Goal: Task Accomplishment & Management: Complete application form

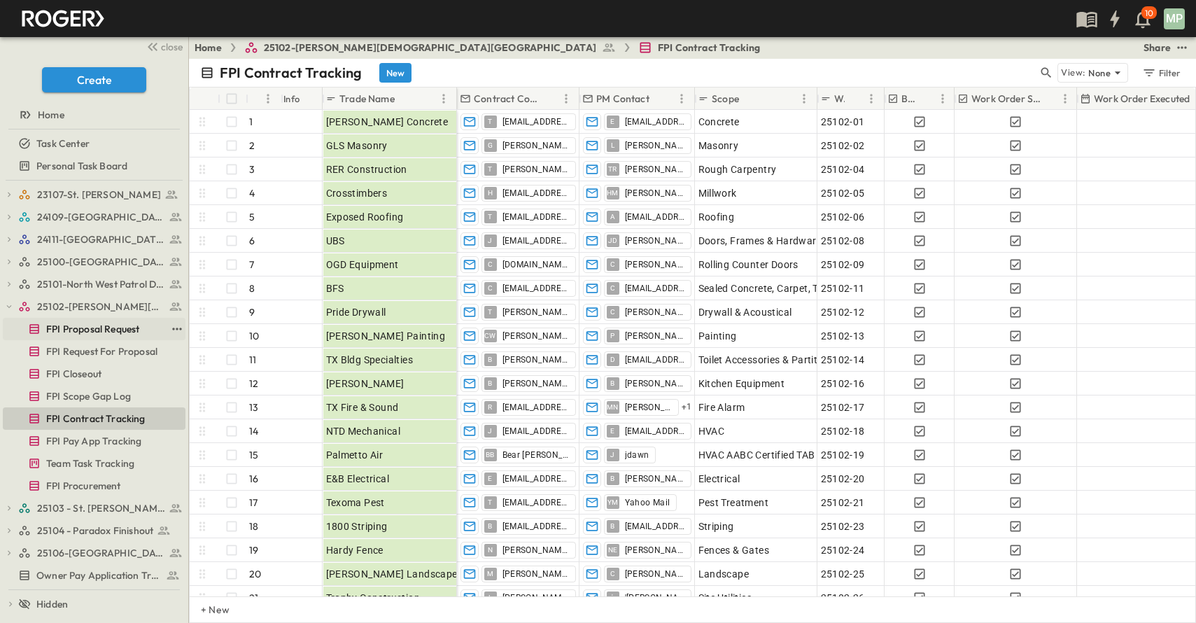
click at [8, 322] on div "FPI Proposal Request" at bounding box center [84, 329] width 163 height 14
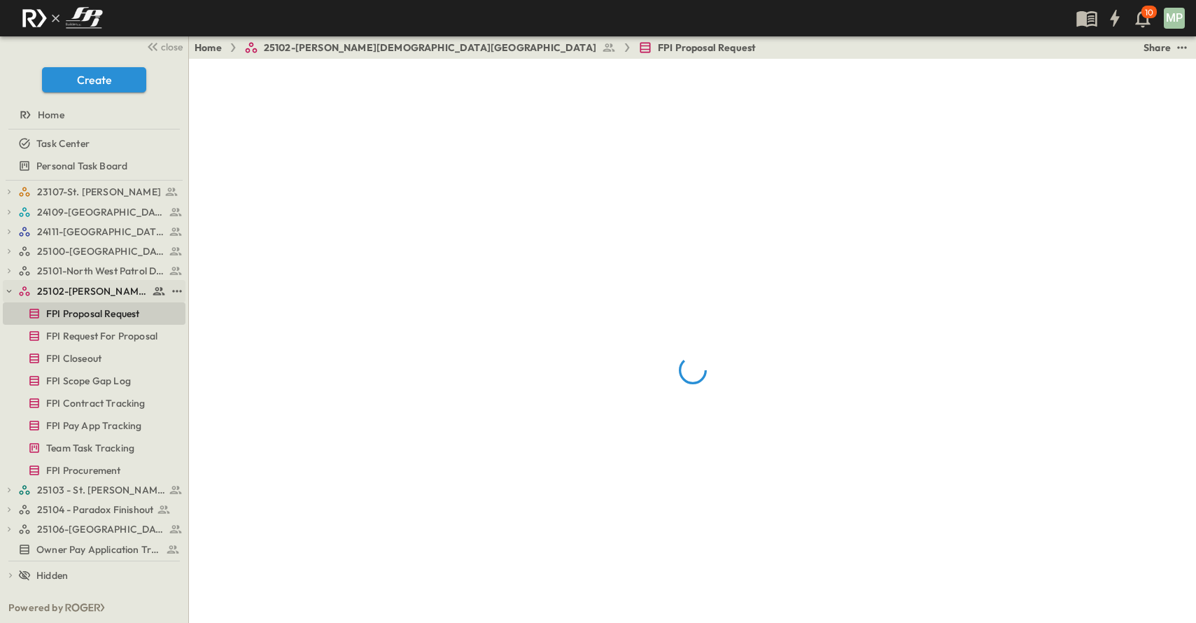
click at [10, 297] on button "button" at bounding box center [9, 291] width 13 height 13
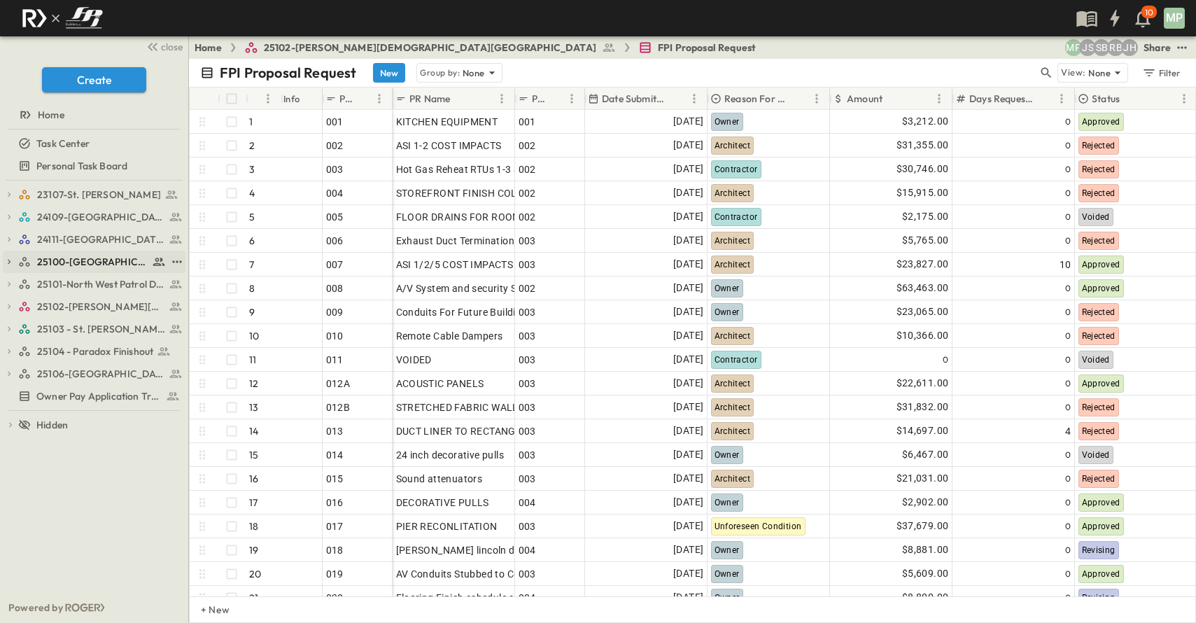
click at [8, 265] on icon "button" at bounding box center [9, 262] width 10 height 10
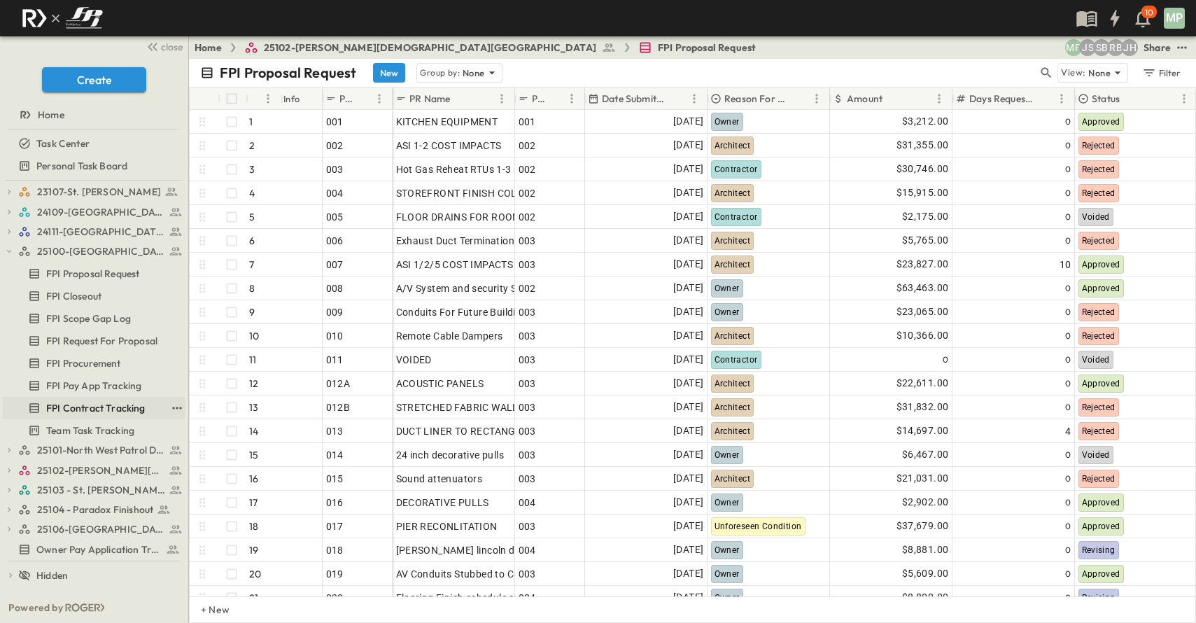
click at [99, 405] on span "FPI Contract Tracking" at bounding box center [95, 408] width 99 height 14
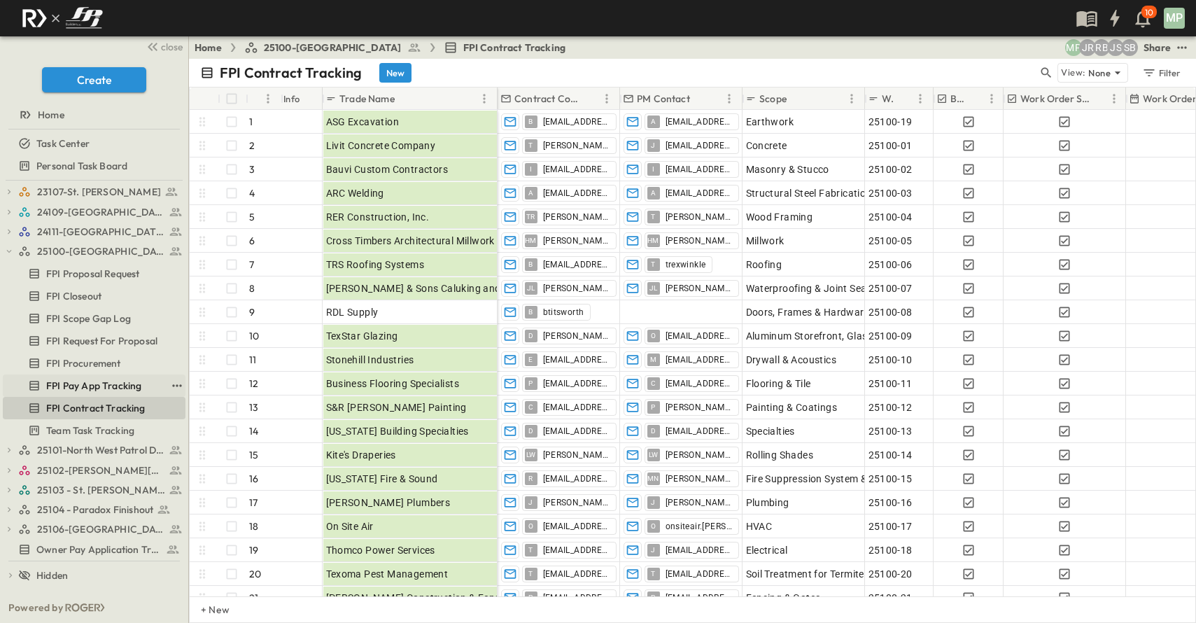
click at [85, 378] on link "FPI Pay App Tracking" at bounding box center [84, 386] width 163 height 20
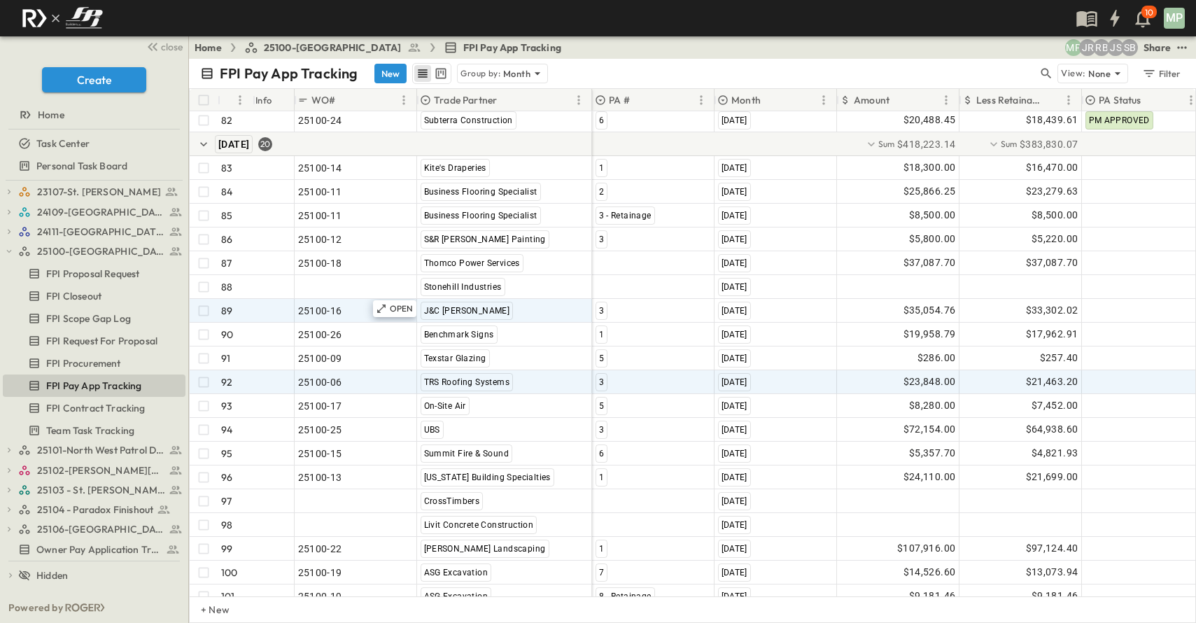
scroll to position [2074, 0]
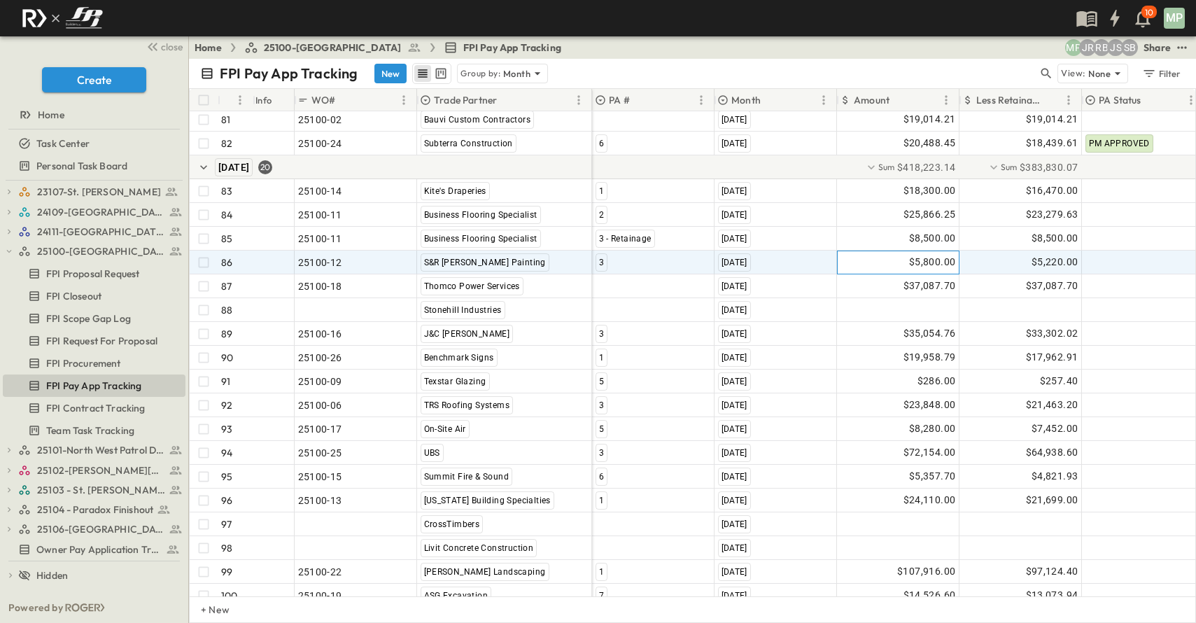
click at [908, 262] on div "$5,800.00" at bounding box center [898, 262] width 121 height 22
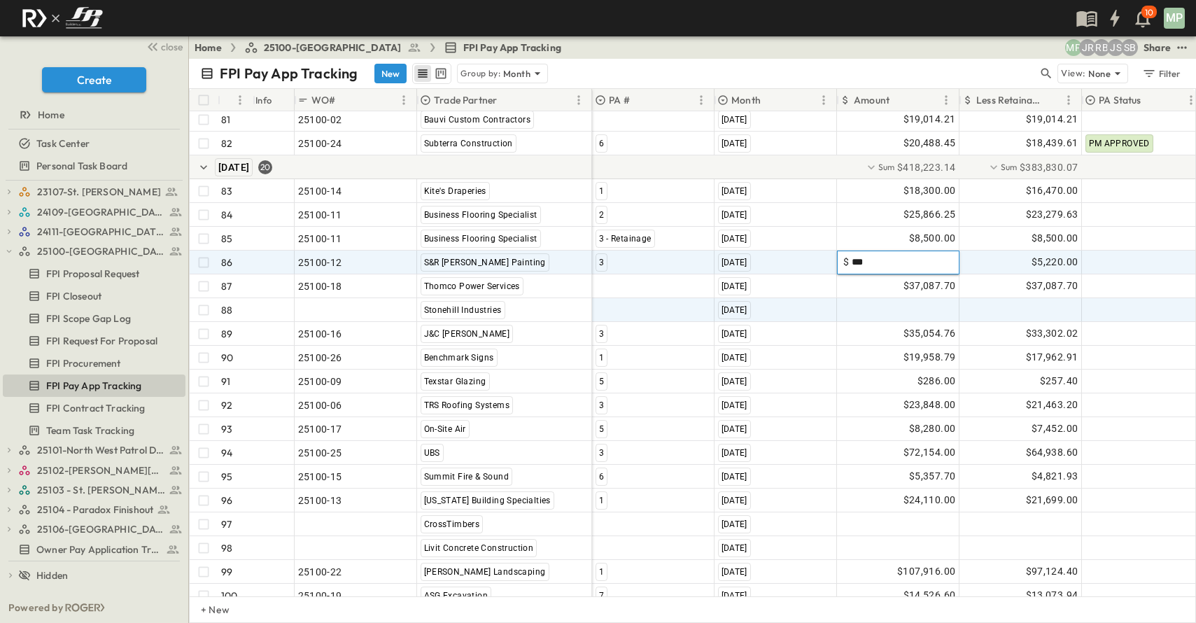
type input "****"
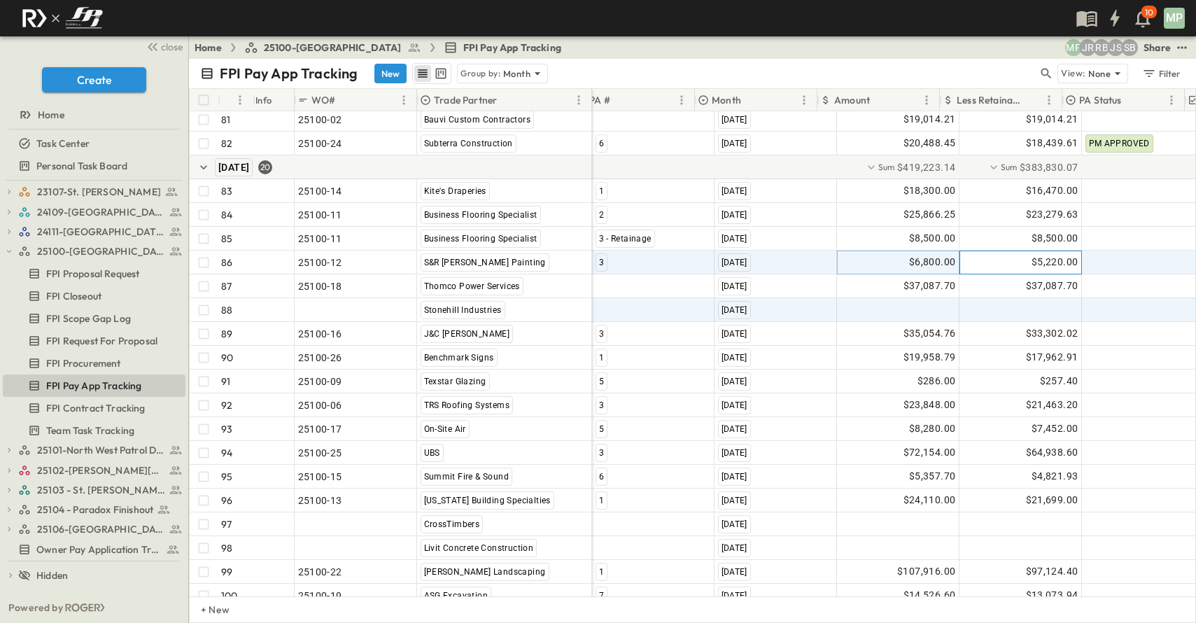
scroll to position [2074, 20]
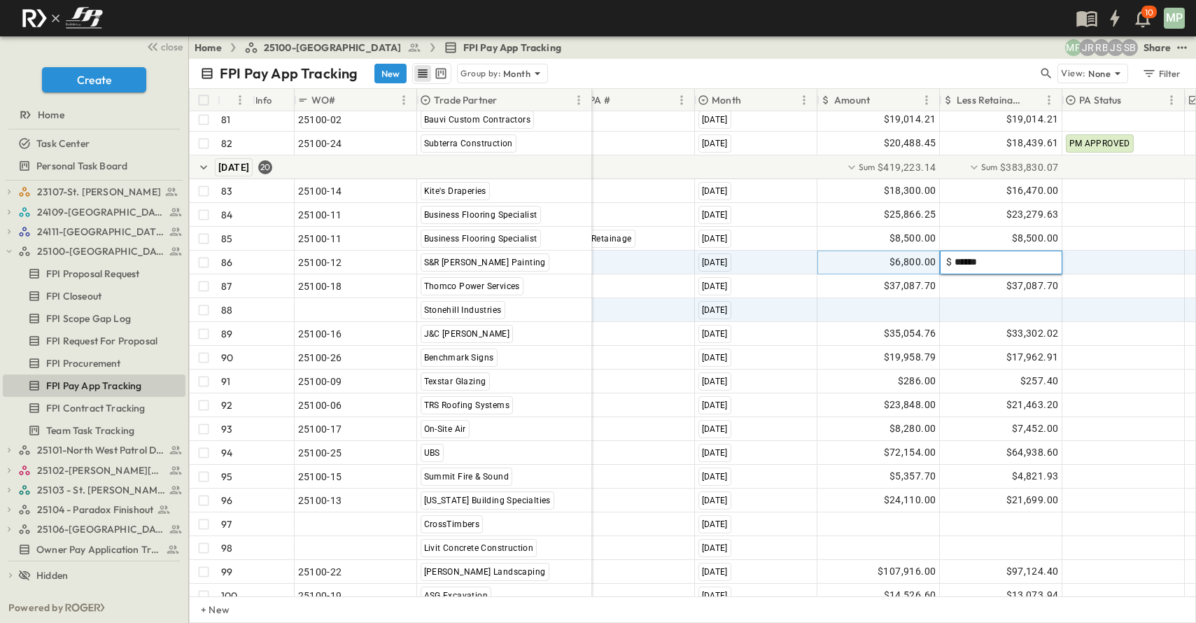
type input "*******"
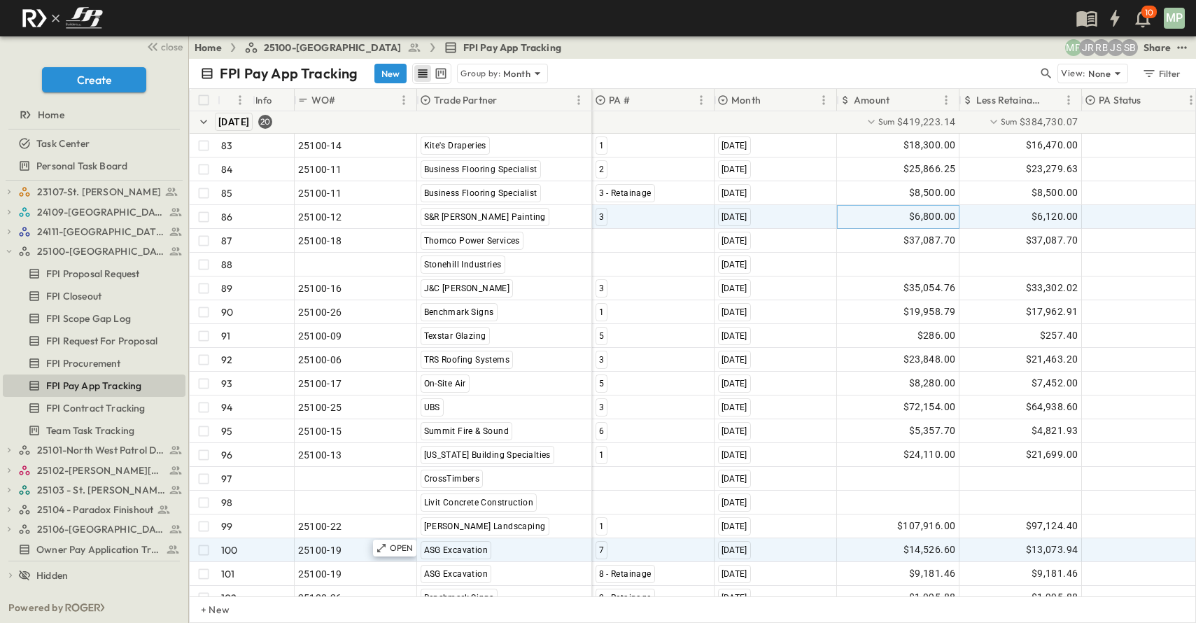
scroll to position [2144, 0]
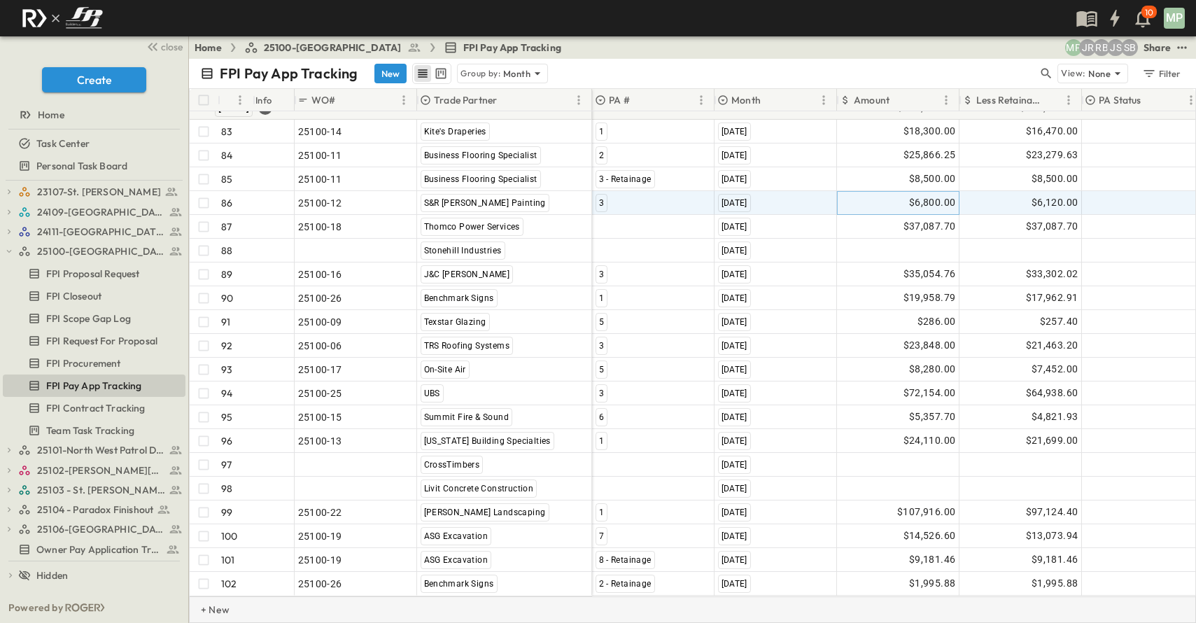
drag, startPoint x: 227, startPoint y: 611, endPoint x: 293, endPoint y: 605, distance: 66.8
click at [209, 611] on p "+ New" at bounding box center [205, 610] width 8 height 14
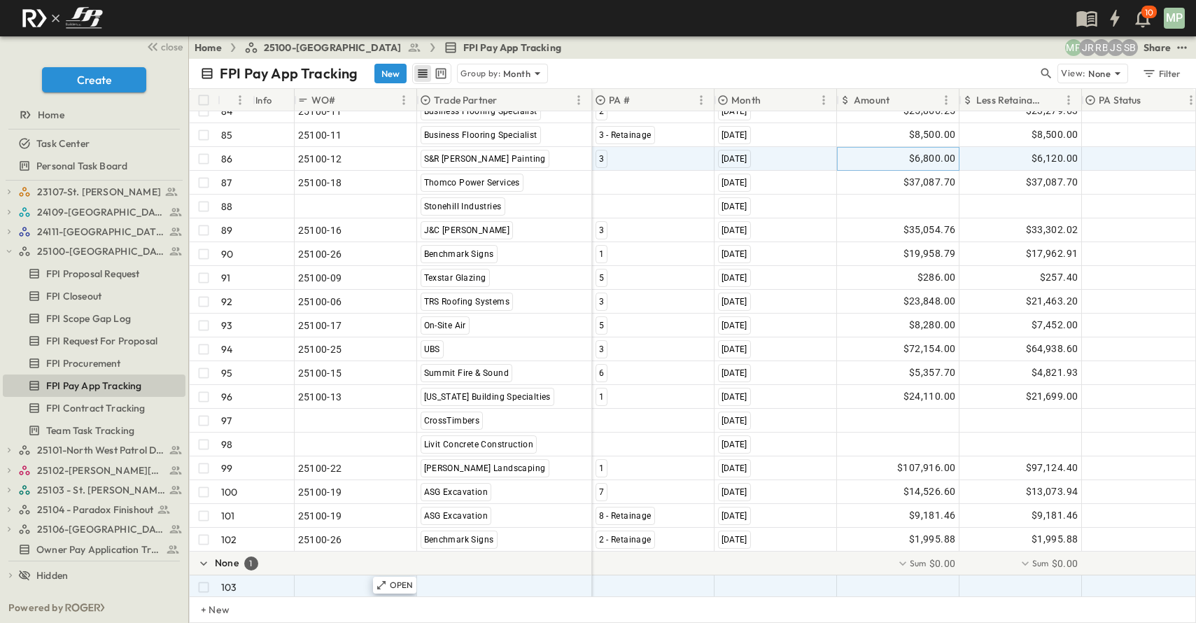
scroll to position [2191, 0]
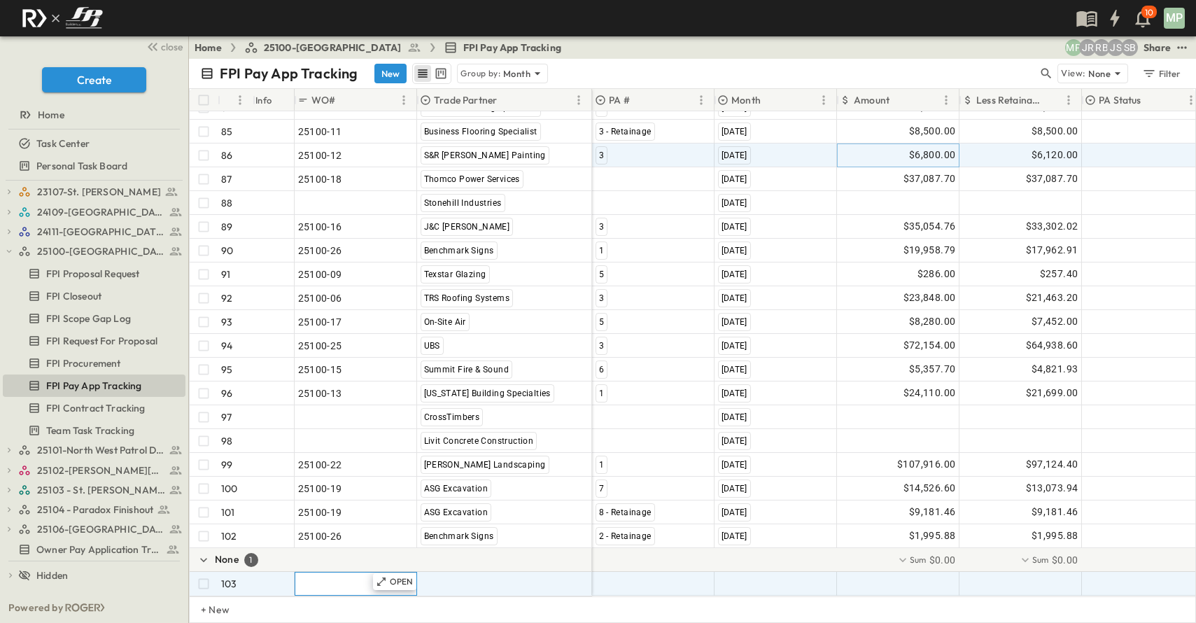
click at [337, 577] on span ""24101-01"" at bounding box center [323, 584] width 50 height 14
type input "********"
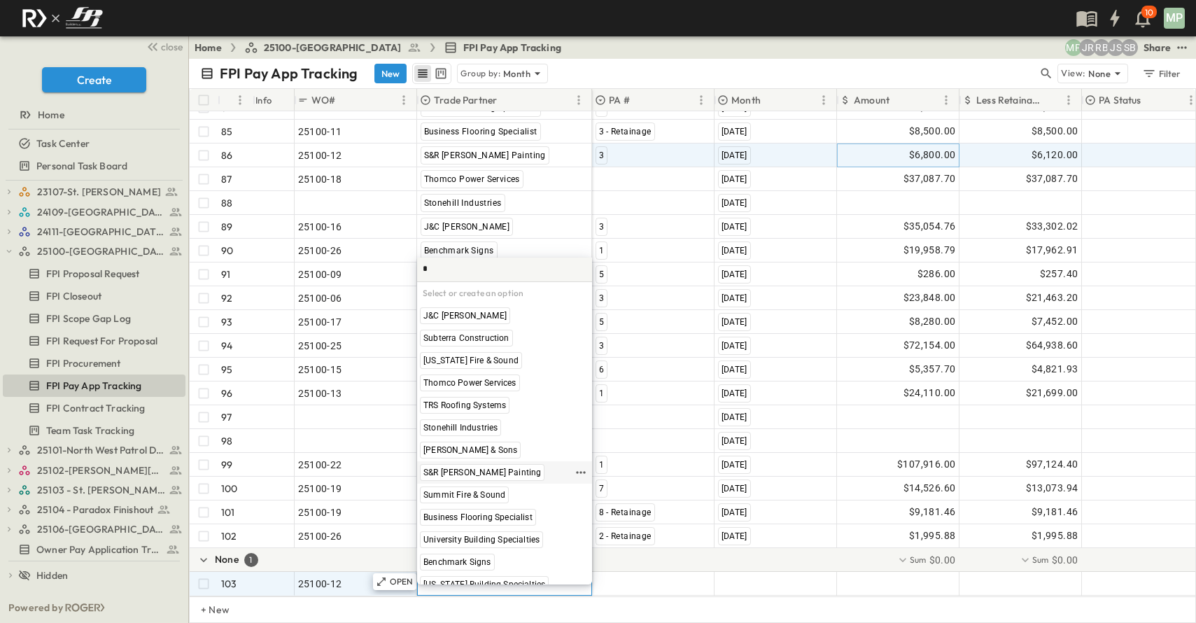
click at [456, 473] on span "S&R [PERSON_NAME] Painting" at bounding box center [482, 472] width 118 height 11
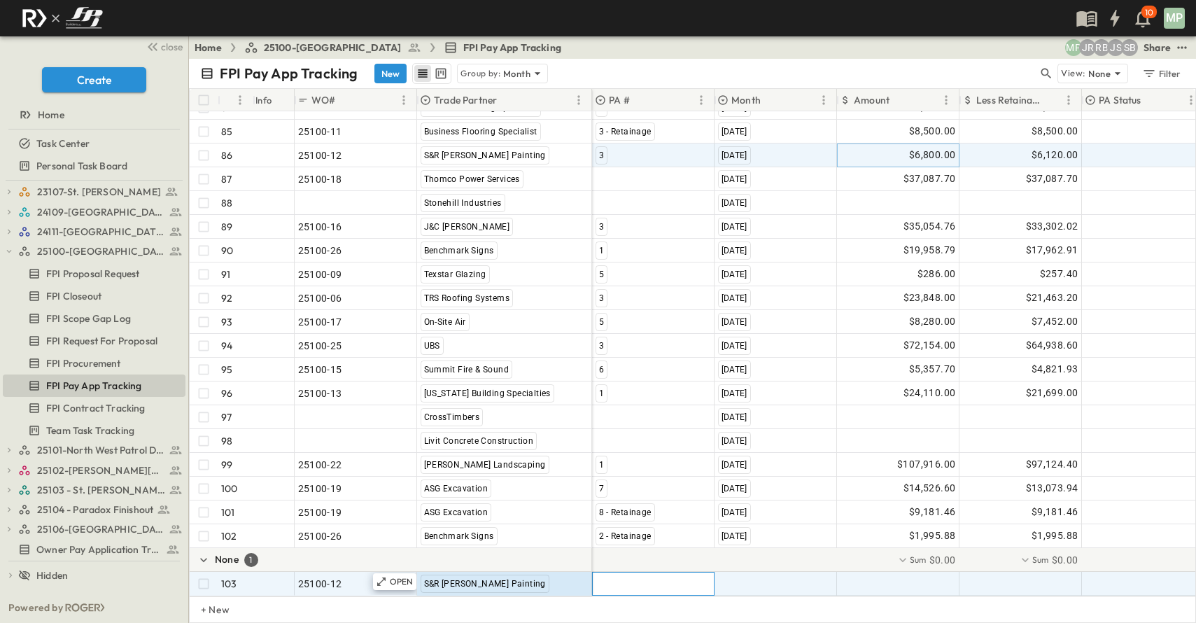
click at [638, 575] on div at bounding box center [653, 584] width 121 height 22
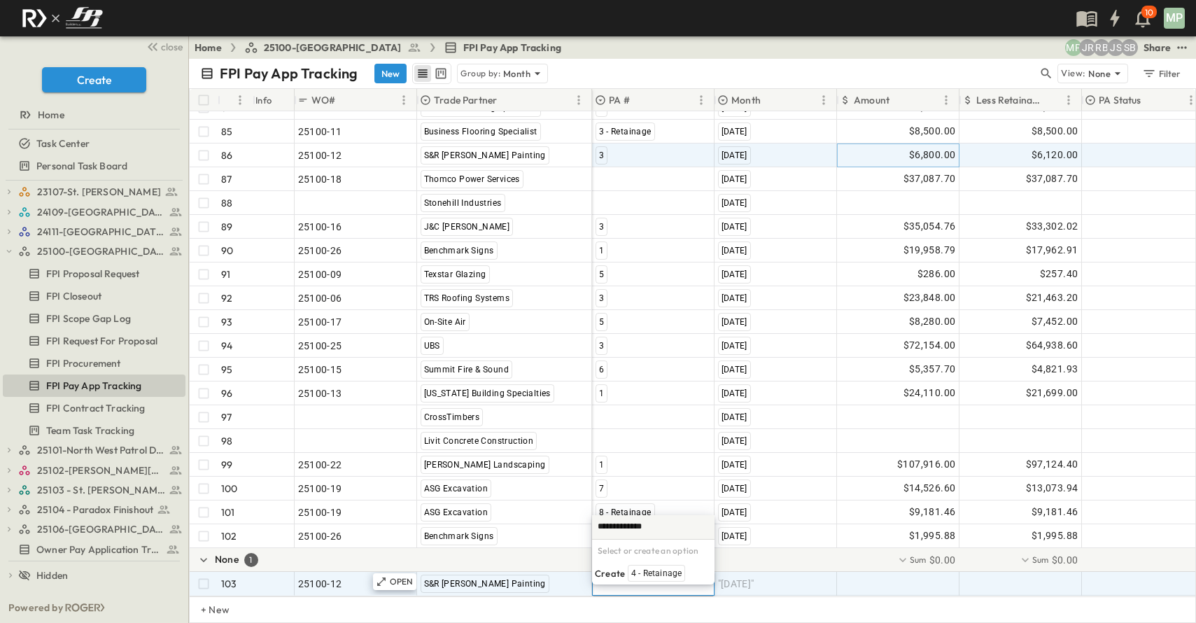
type input "**********"
click at [645, 573] on span "4 - Retainage" at bounding box center [656, 573] width 50 height 11
click at [742, 577] on span ""[DATE]"" at bounding box center [736, 584] width 36 height 14
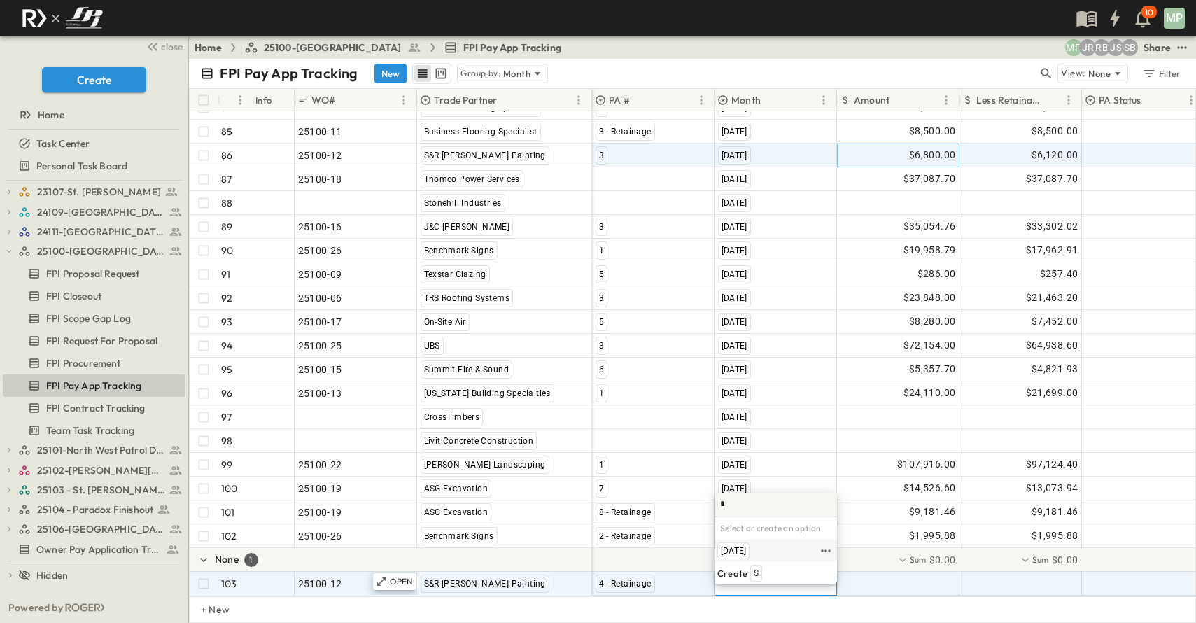
click at [746, 554] on span "[DATE]" at bounding box center [733, 550] width 25 height 11
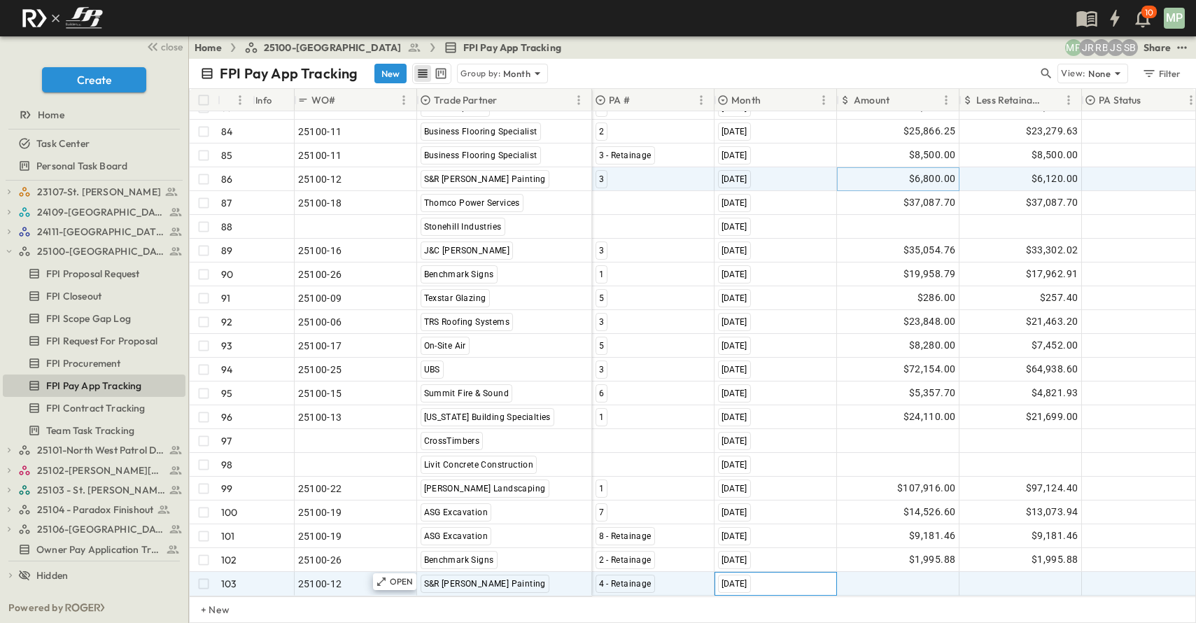
scroll to position [2168, 0]
click at [900, 577] on div at bounding box center [898, 584] width 121 height 22
type input "*******"
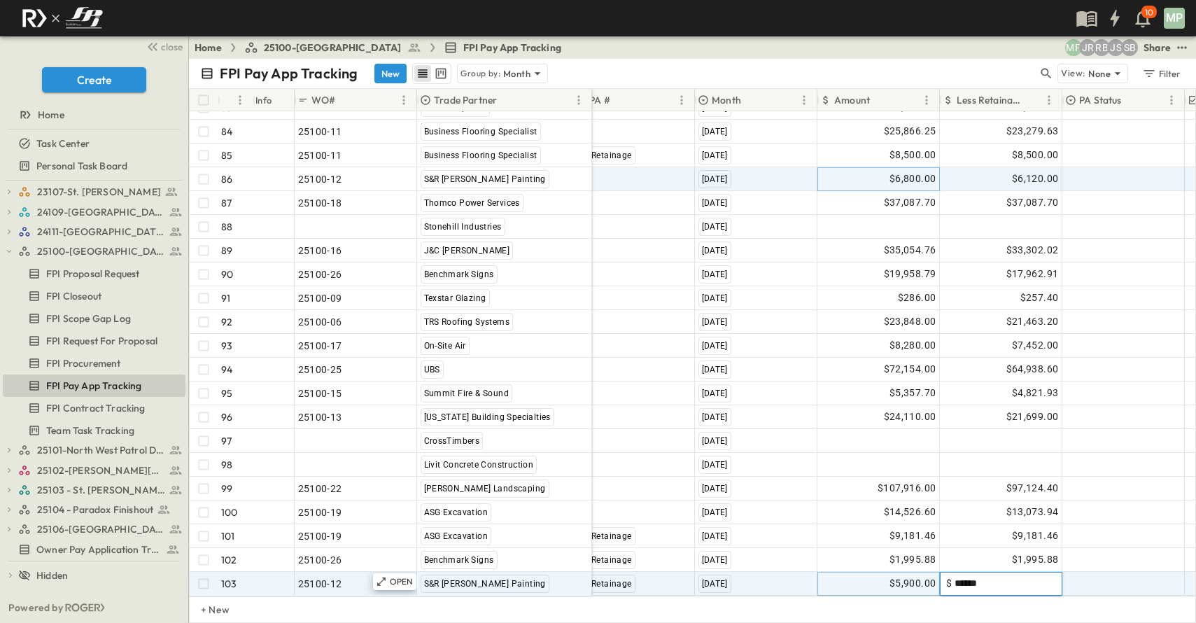
type input "*******"
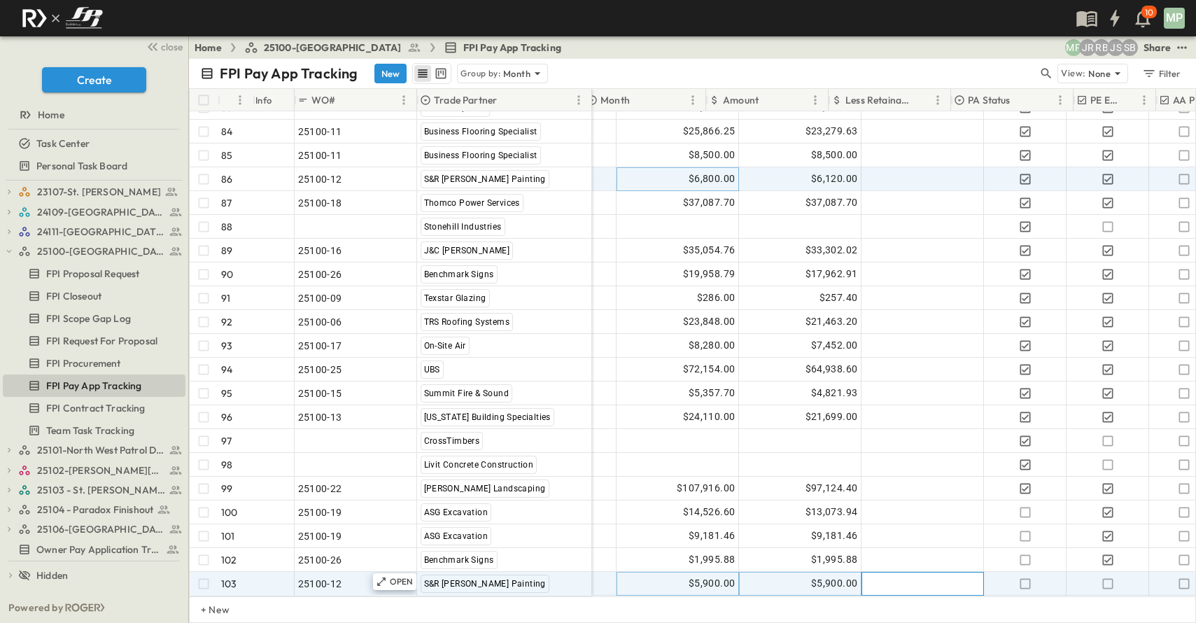
scroll to position [2168, 223]
click at [1105, 577] on icon "button" at bounding box center [1106, 584] width 14 height 14
click at [15, 255] on button "button" at bounding box center [9, 251] width 13 height 13
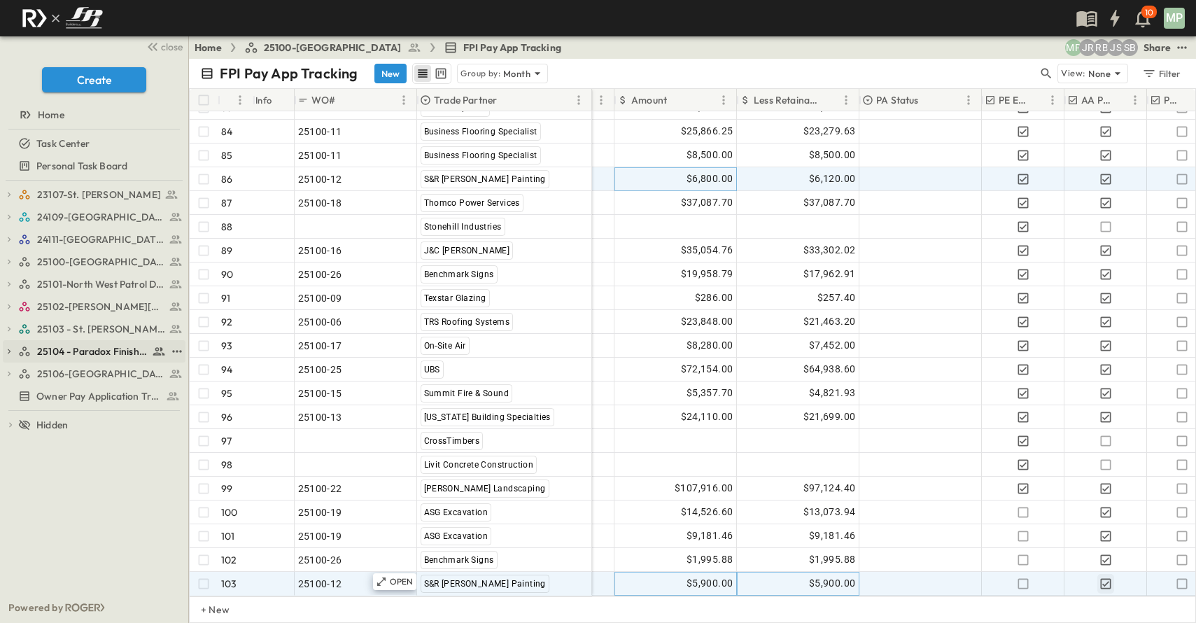
click at [13, 350] on icon "button" at bounding box center [9, 351] width 10 height 10
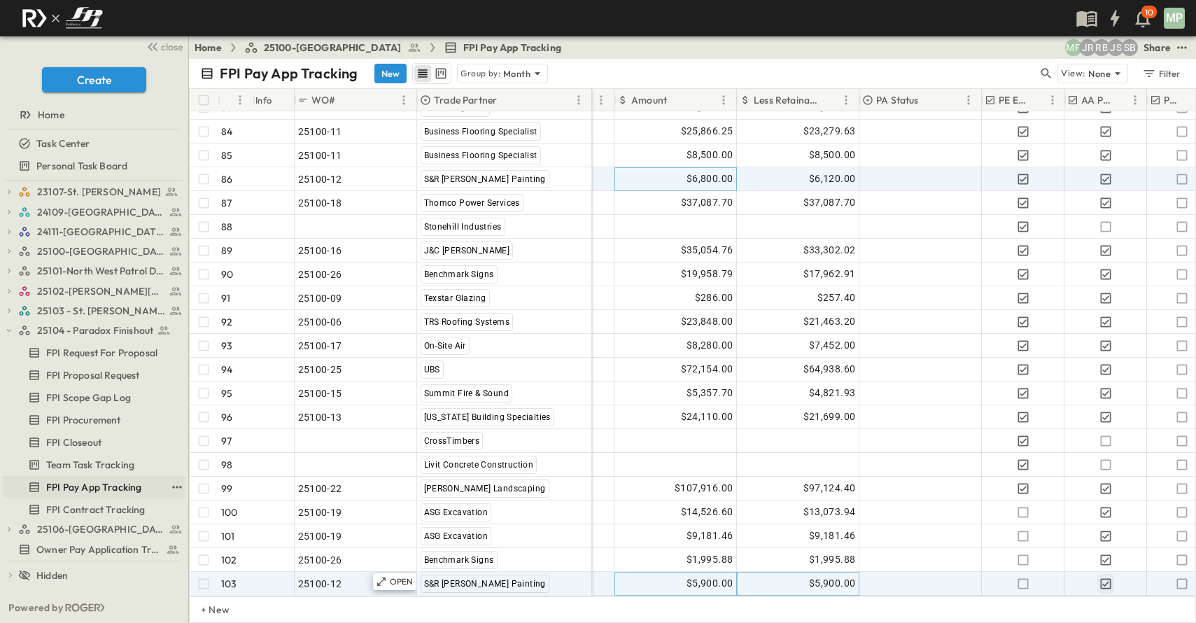
click at [99, 489] on span "FPI Pay App Tracking" at bounding box center [93, 487] width 95 height 14
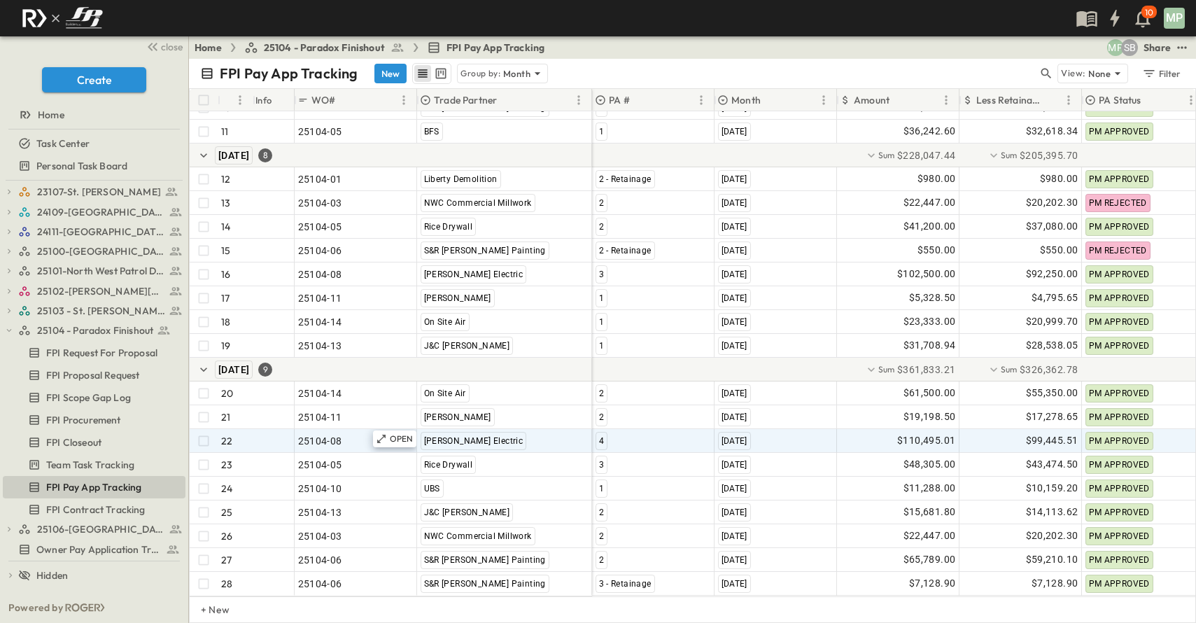
scroll to position [311, 0]
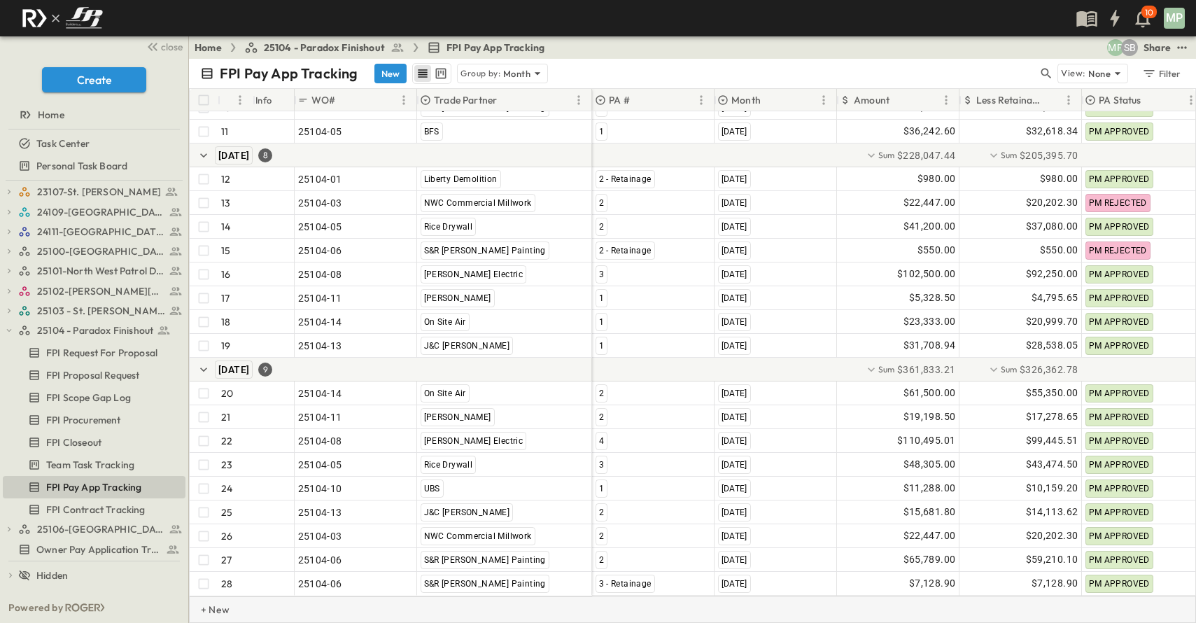
click at [209, 605] on p "+ New" at bounding box center [205, 610] width 8 height 14
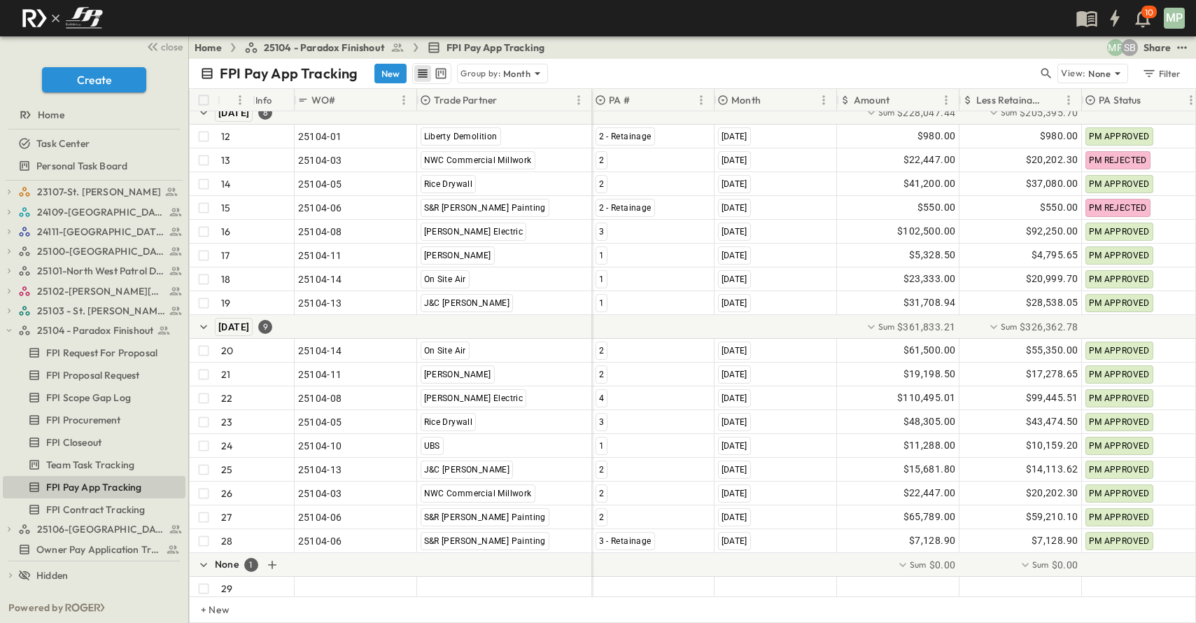
scroll to position [359, 0]
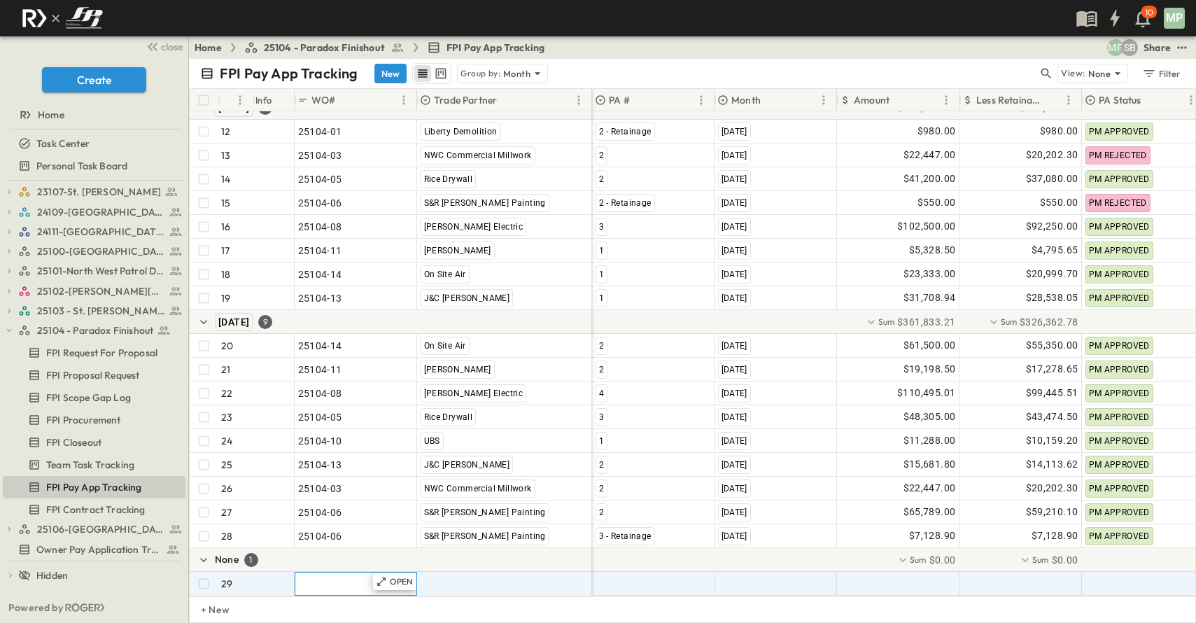
click at [343, 577] on span ""24101-01"" at bounding box center [323, 584] width 50 height 14
type input "********"
click at [426, 577] on span ""[PERSON_NAME] Excavating"" at bounding box center [490, 584] width 138 height 14
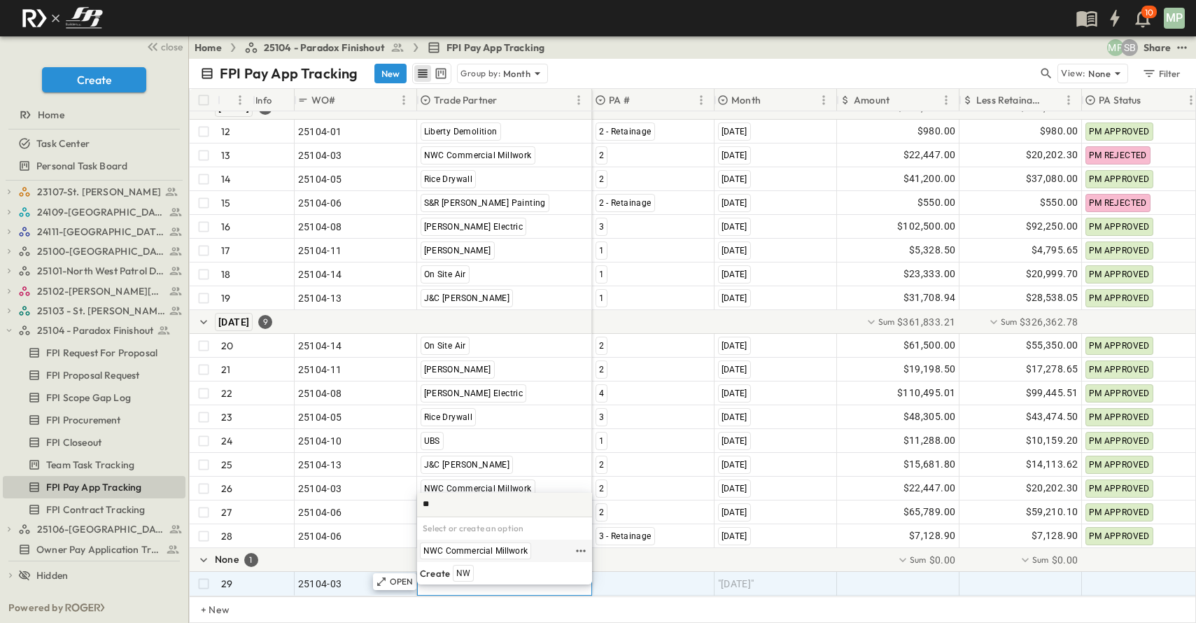
type input "**"
click at [453, 547] on span "NWC Commercial Millwork" at bounding box center [475, 550] width 104 height 11
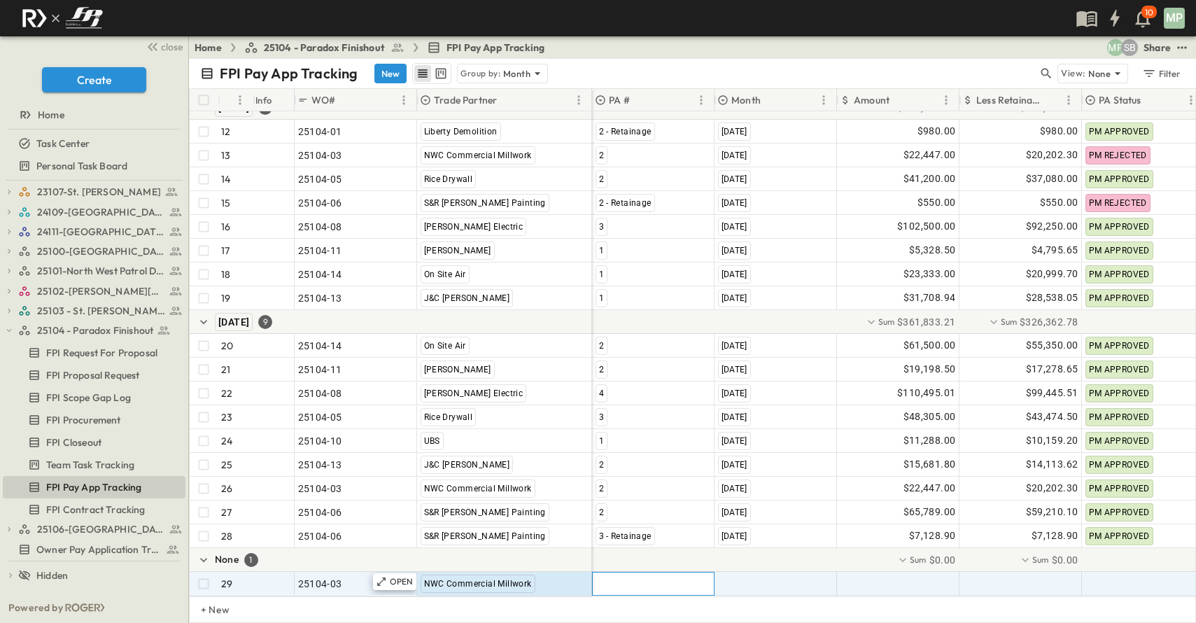
click at [637, 574] on div at bounding box center [653, 584] width 121 height 22
type input "*"
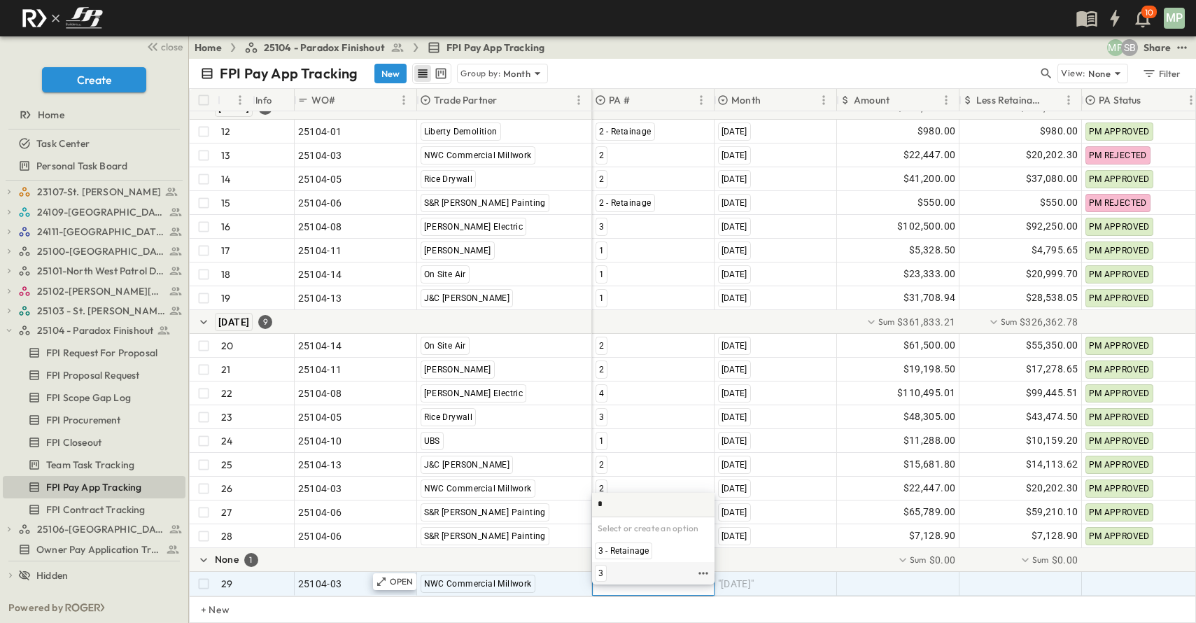
drag, startPoint x: 605, startPoint y: 573, endPoint x: 741, endPoint y: 576, distance: 135.8
click at [605, 573] on div "3" at bounding box center [601, 573] width 12 height 17
click at [743, 577] on span ""[DATE]"" at bounding box center [736, 584] width 36 height 14
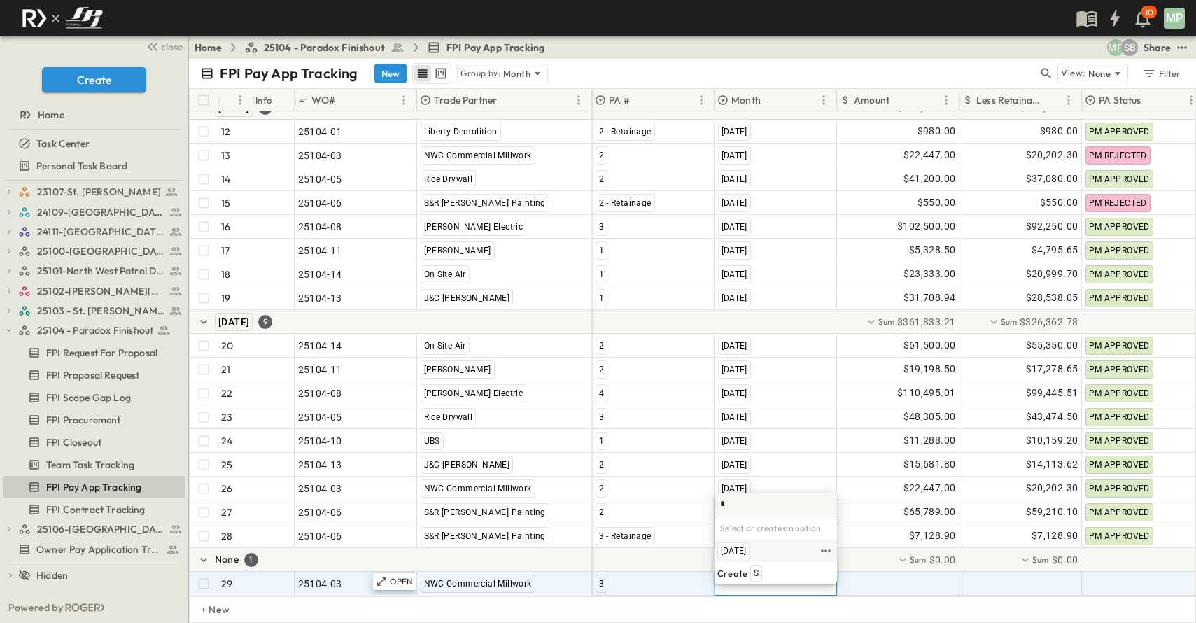
click at [745, 552] on span "[DATE]" at bounding box center [733, 550] width 25 height 11
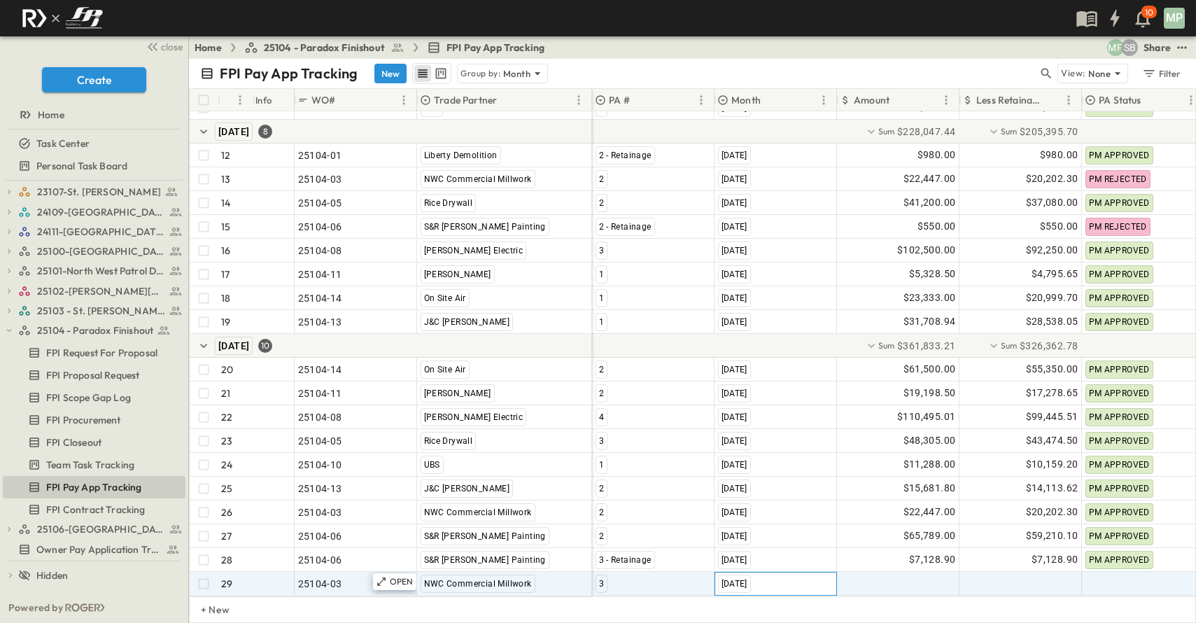
scroll to position [335, 0]
click at [890, 573] on div at bounding box center [898, 584] width 121 height 22
type input "*******"
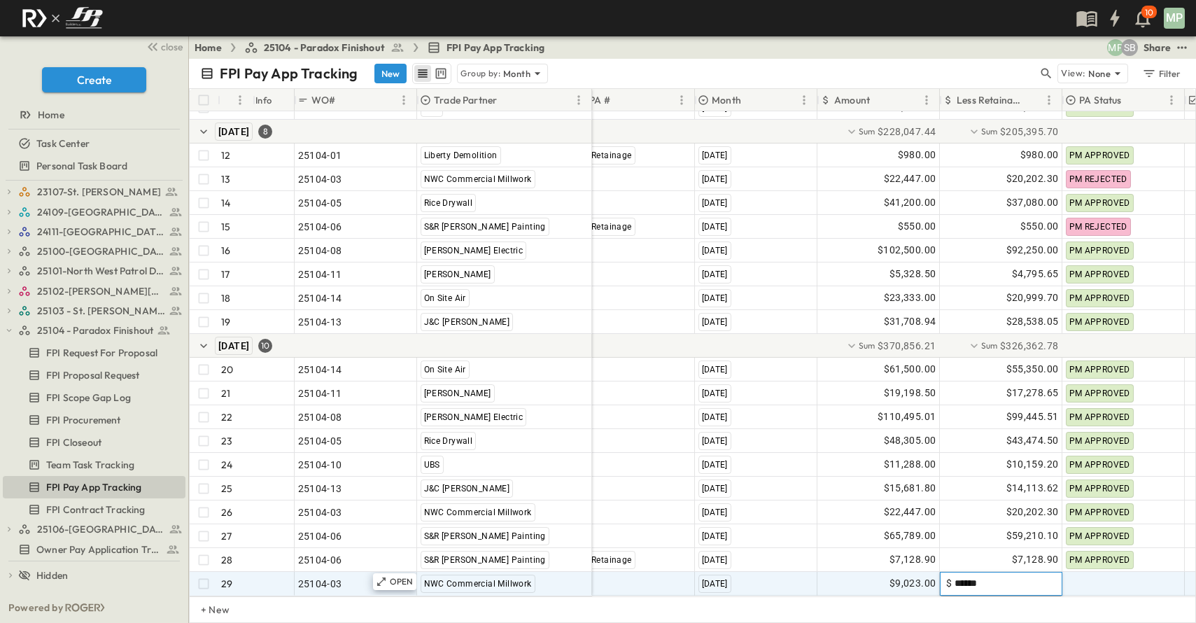
type input "*******"
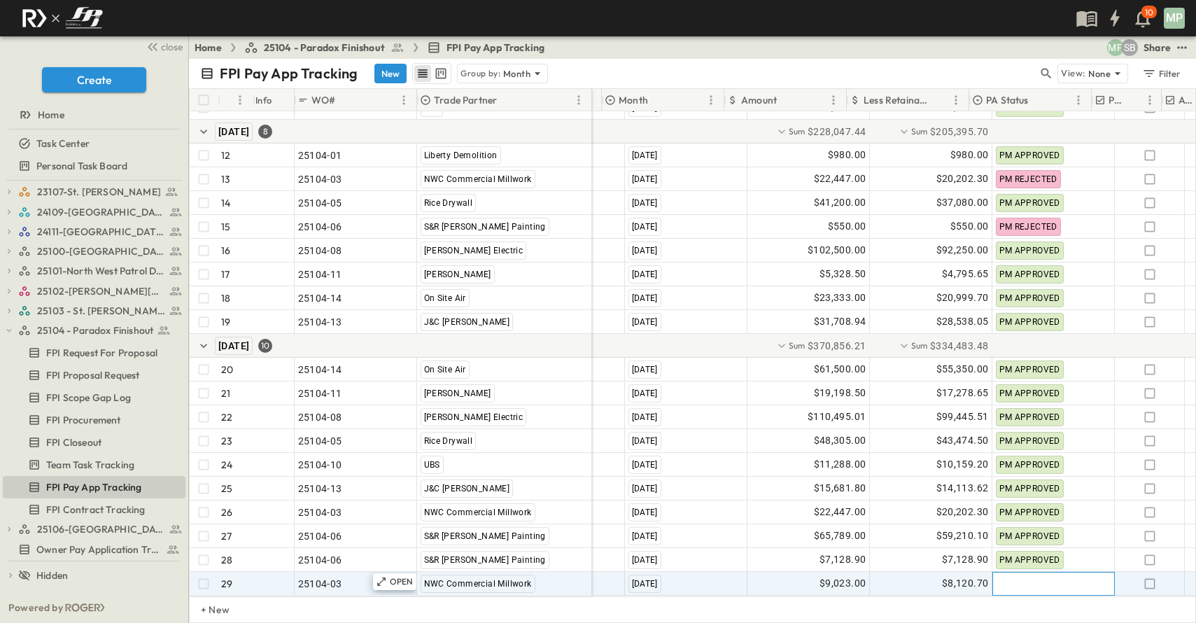
scroll to position [335, 129]
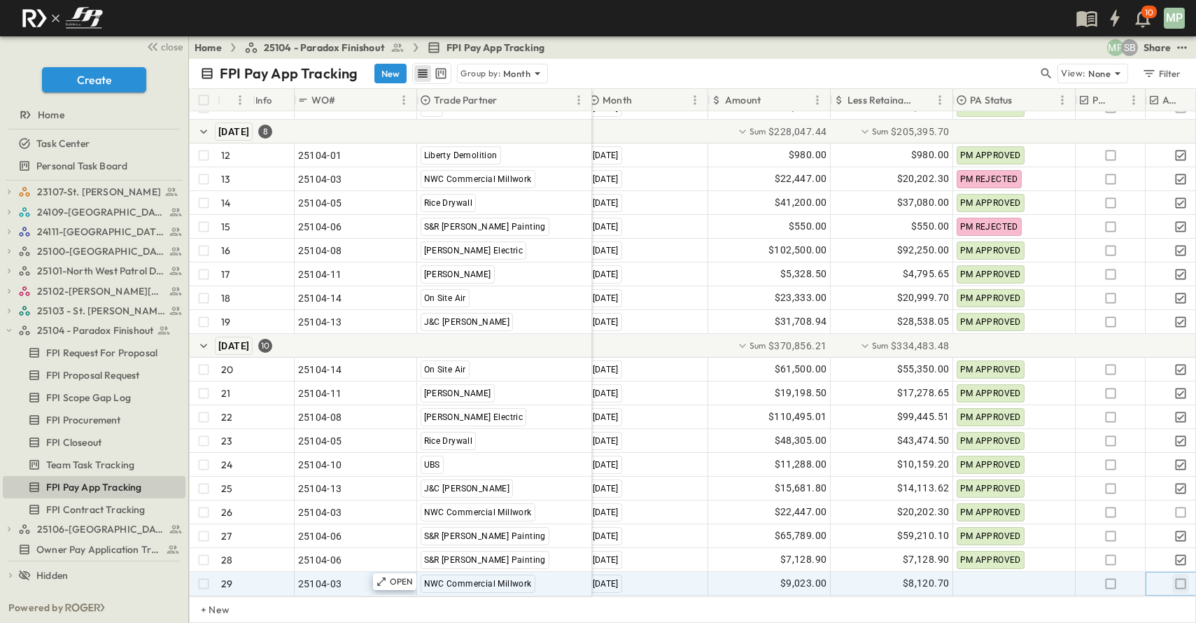
click at [1184, 577] on icon "button" at bounding box center [1181, 584] width 14 height 14
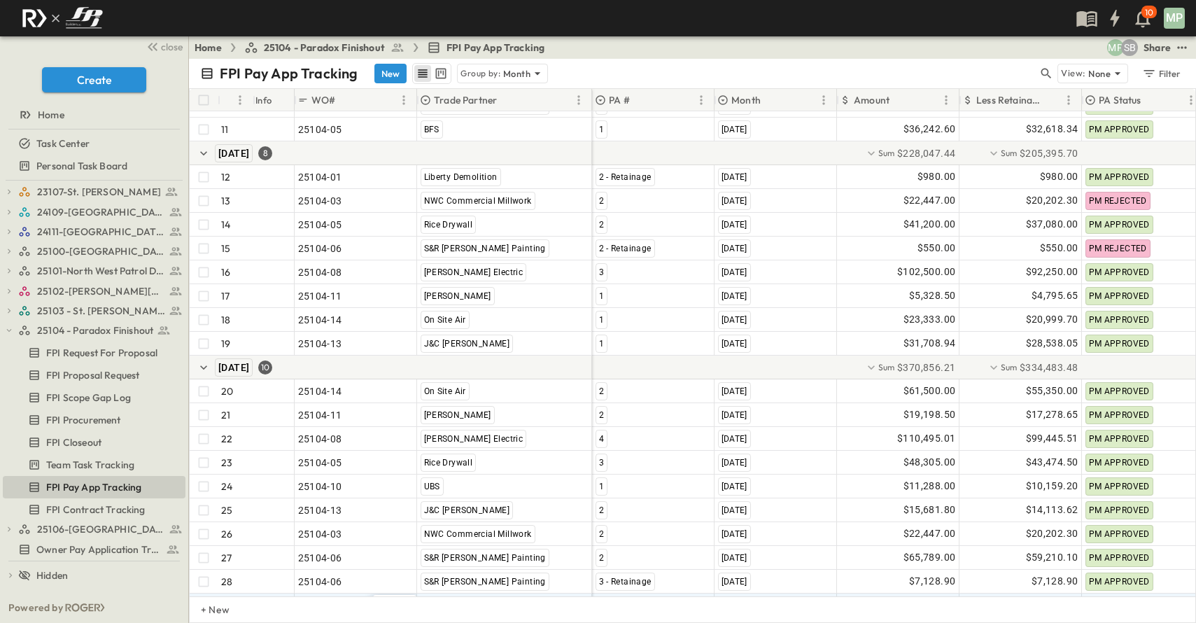
scroll to position [335, 0]
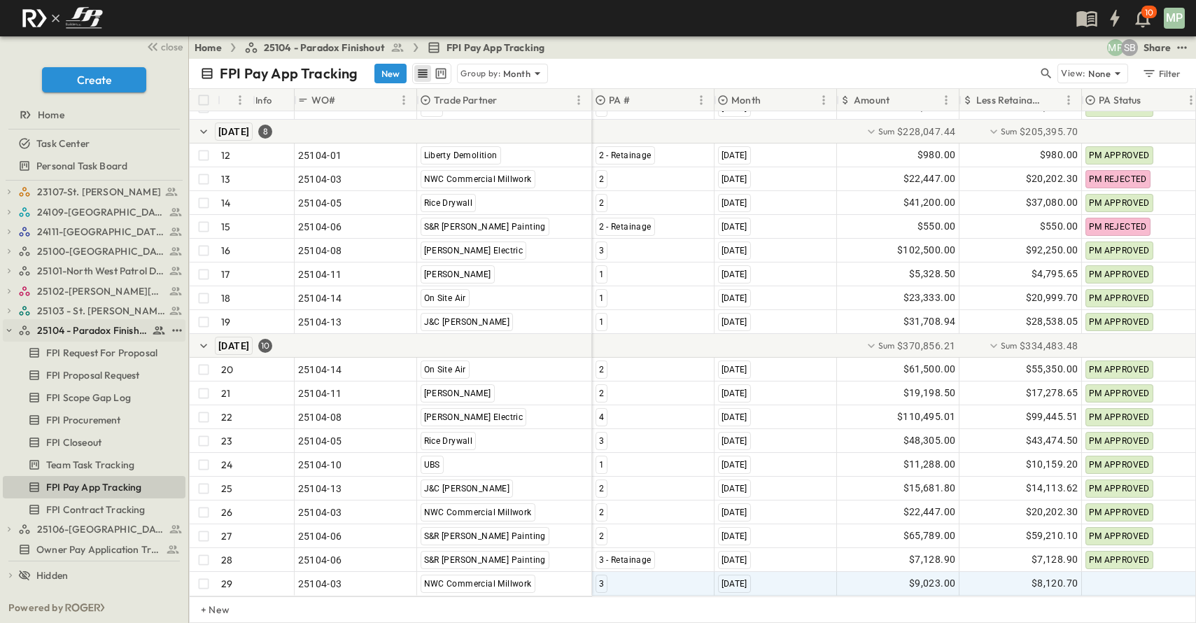
click at [6, 326] on icon "button" at bounding box center [9, 330] width 10 height 10
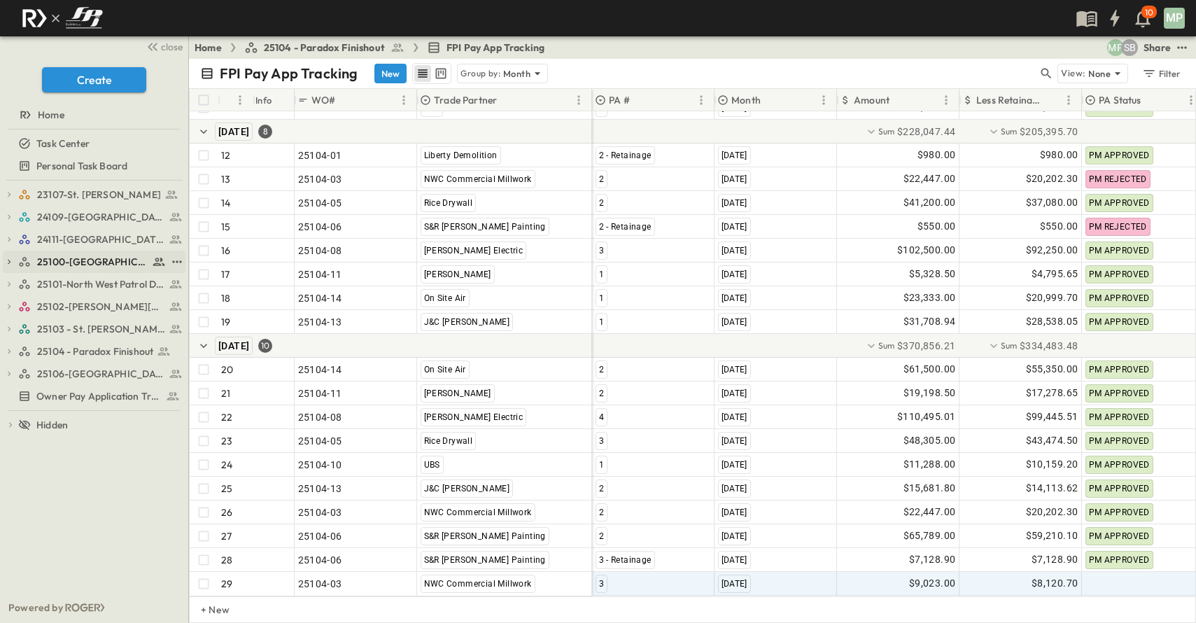
click at [13, 263] on icon "button" at bounding box center [9, 262] width 10 height 10
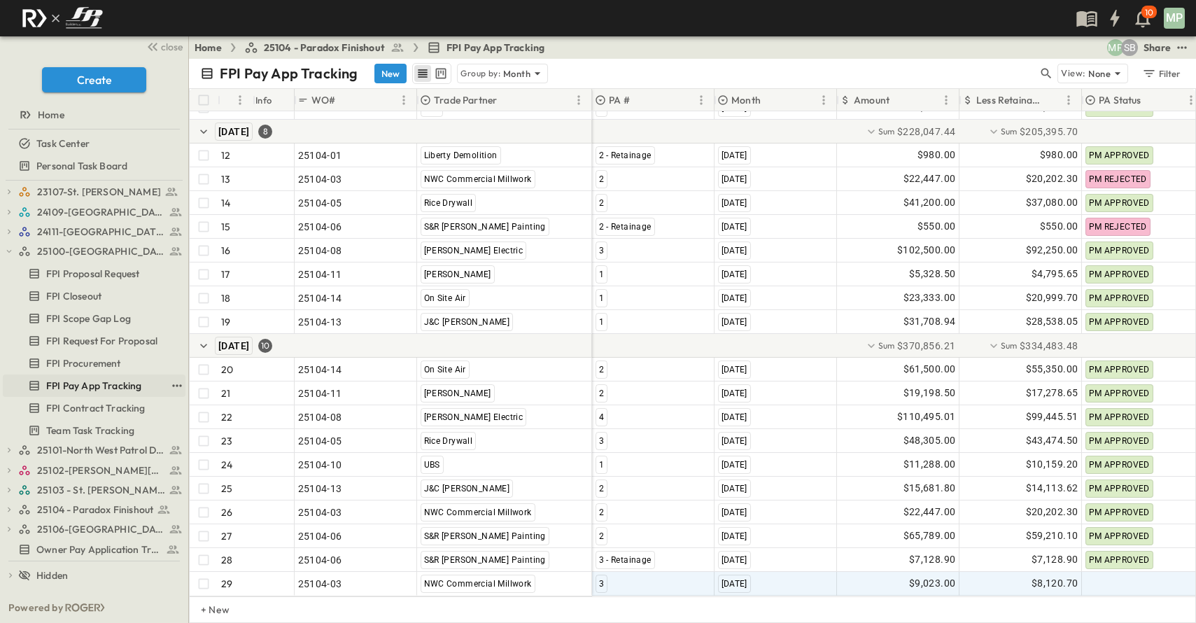
click at [101, 378] on link "FPI Pay App Tracking" at bounding box center [84, 386] width 163 height 20
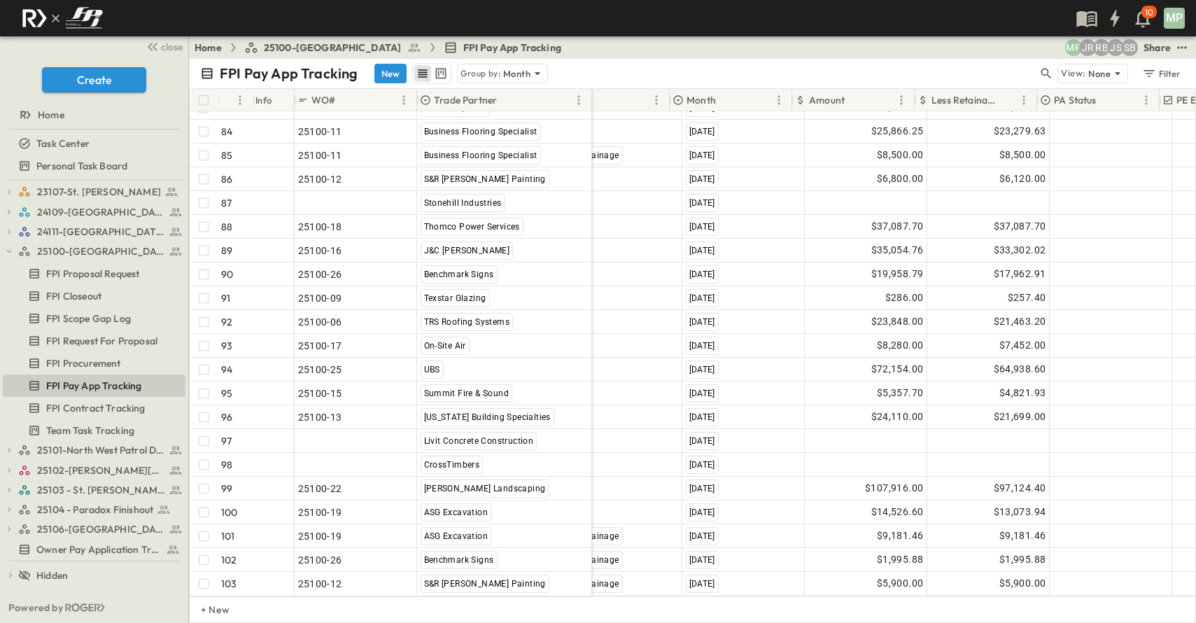
scroll to position [2168, 0]
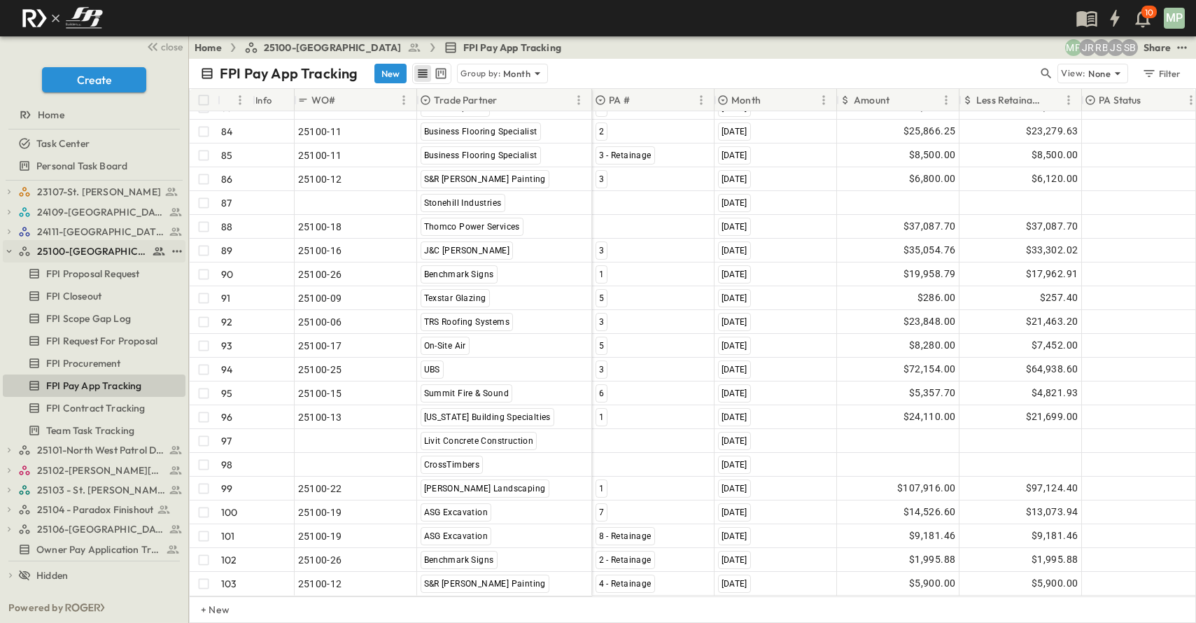
click at [7, 248] on icon "button" at bounding box center [9, 251] width 10 height 10
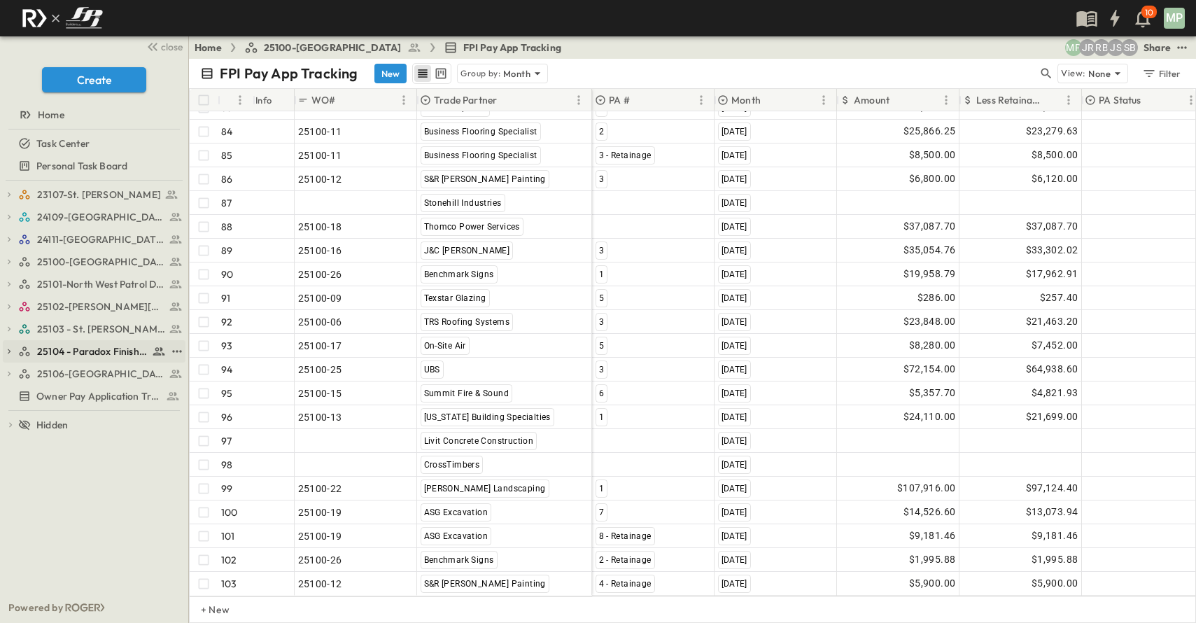
click at [13, 352] on icon "button" at bounding box center [9, 351] width 10 height 10
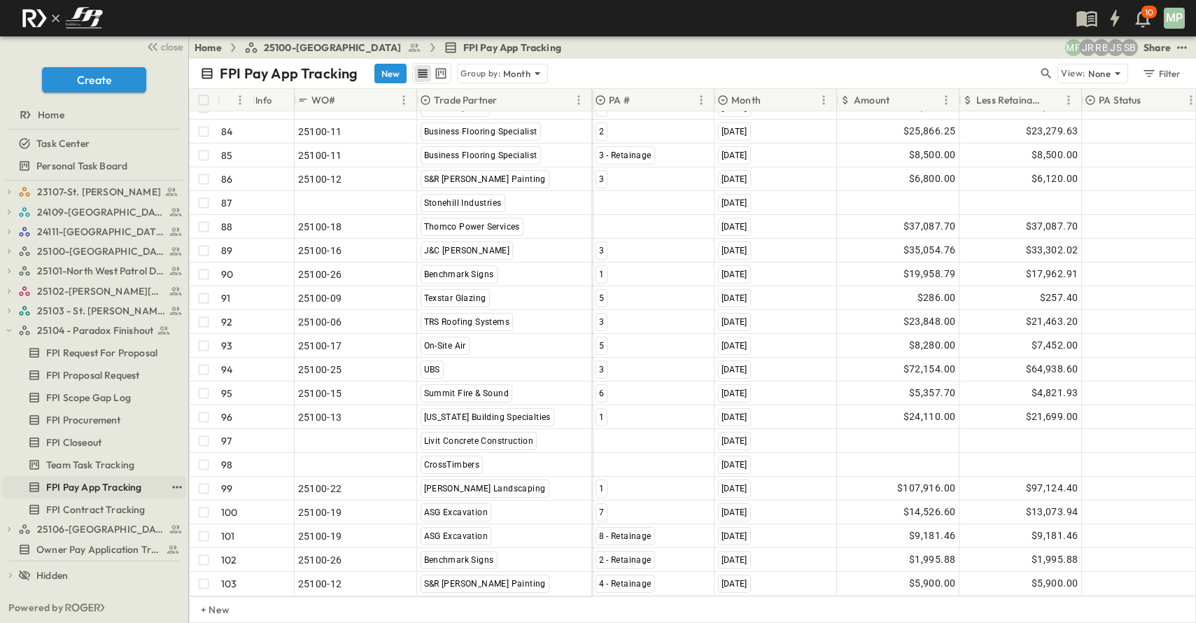
click at [86, 486] on span "FPI Pay App Tracking" at bounding box center [93, 487] width 95 height 14
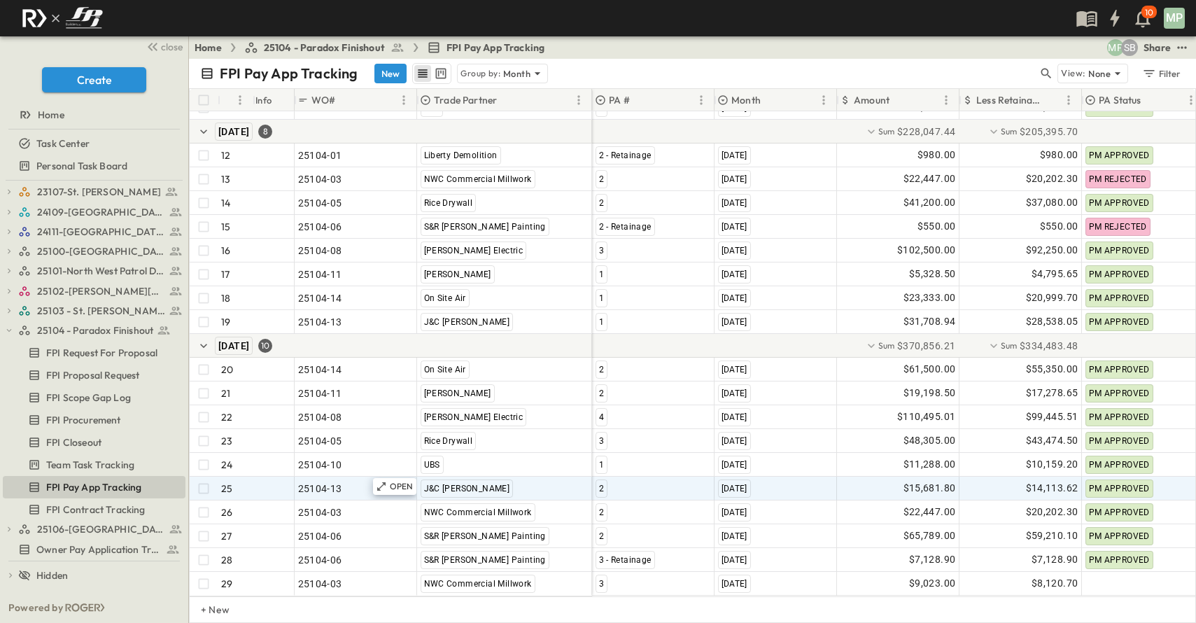
scroll to position [335, 0]
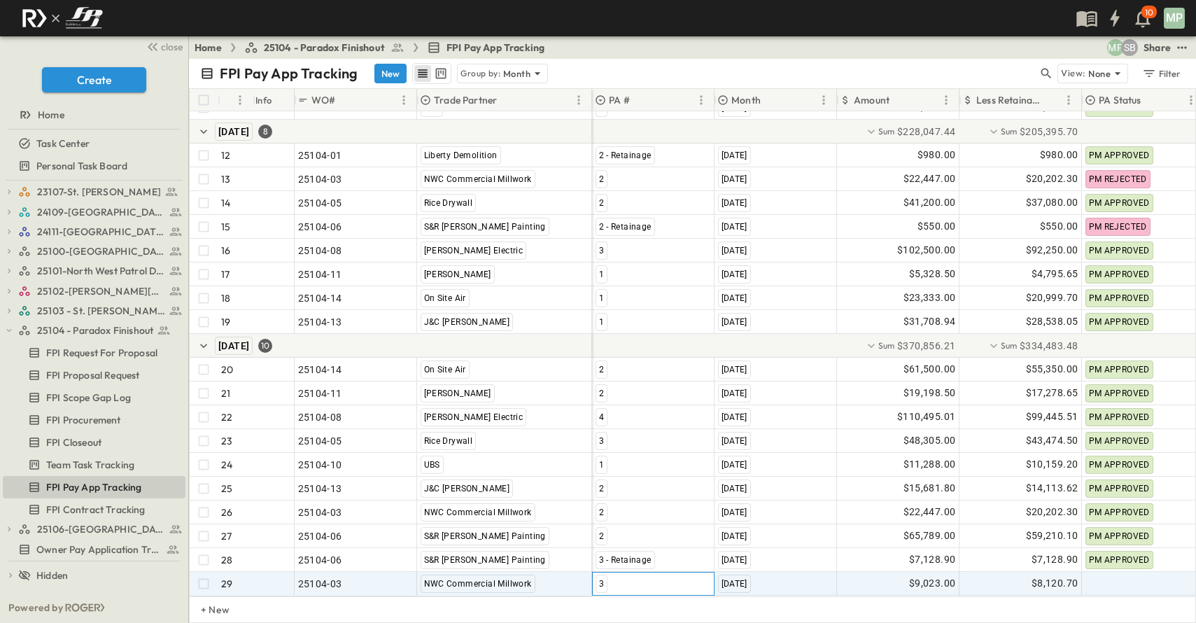
click at [600, 579] on span "3" at bounding box center [601, 584] width 5 height 10
click at [617, 462] on span "2" at bounding box center [617, 456] width 5 height 11
click at [901, 573] on div "$9,023.00" at bounding box center [898, 584] width 121 height 22
type input "*"
type input "*******"
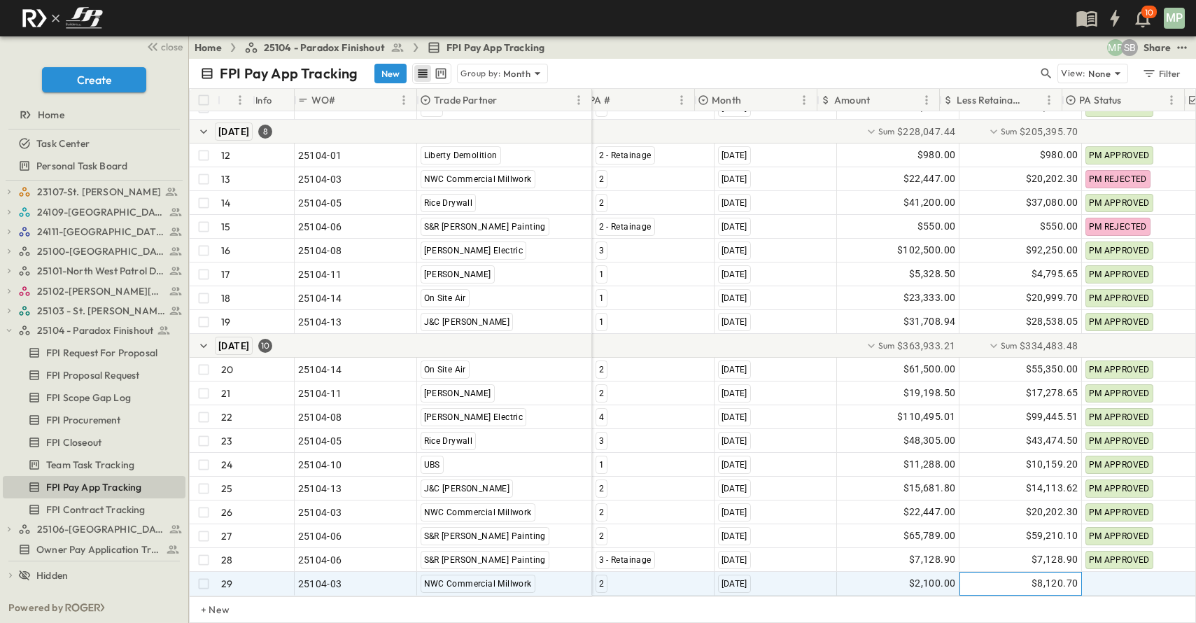
scroll to position [335, 20]
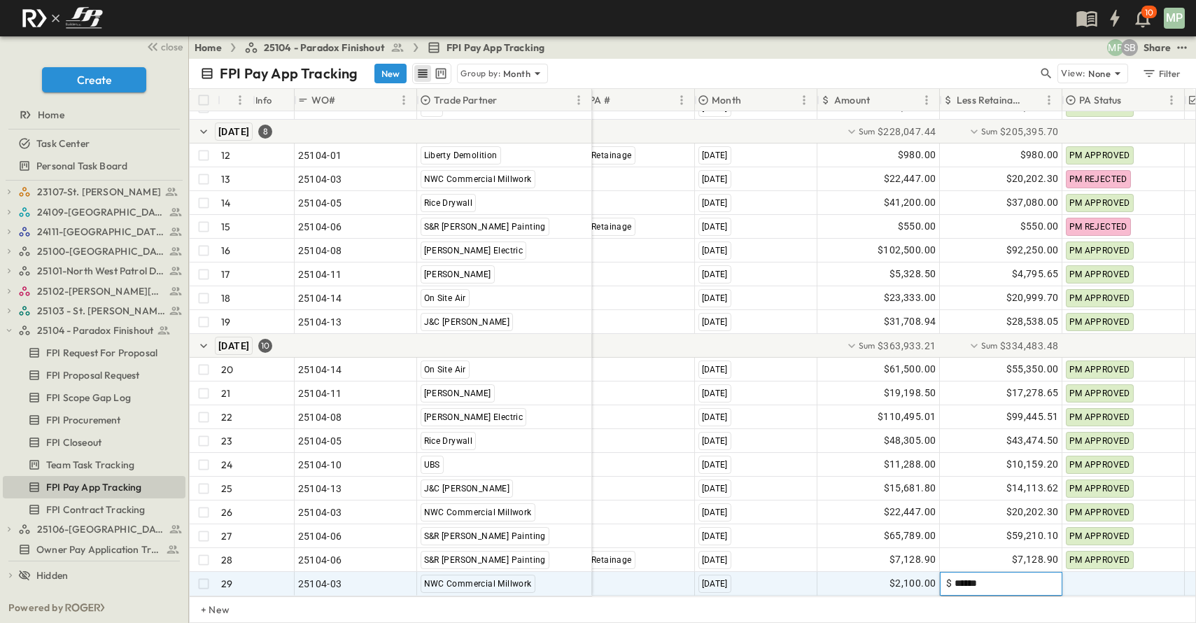
type input "*******"
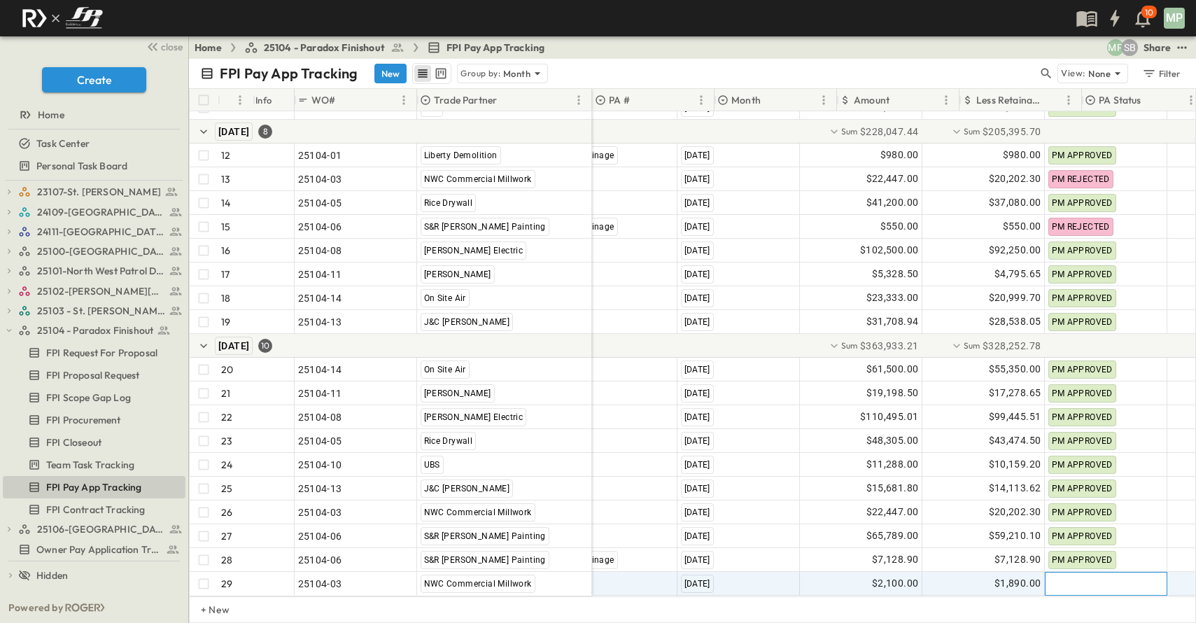
scroll to position [335, 0]
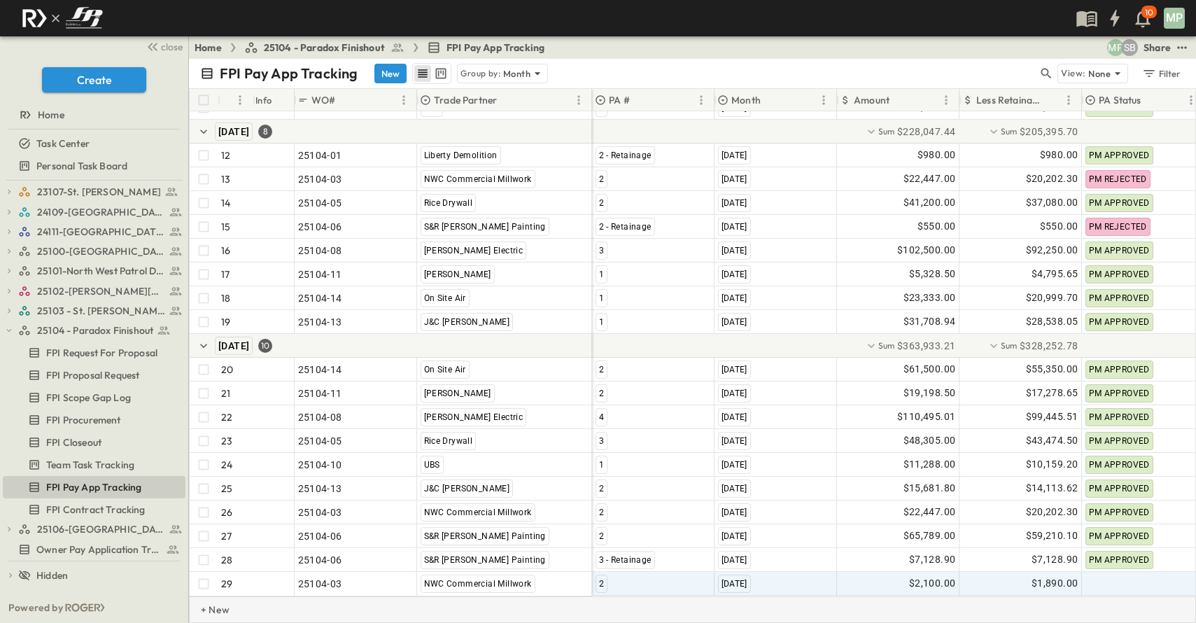
drag, startPoint x: 214, startPoint y: 603, endPoint x: 223, endPoint y: 600, distance: 9.1
click at [209, 603] on p "+ New" at bounding box center [205, 610] width 8 height 14
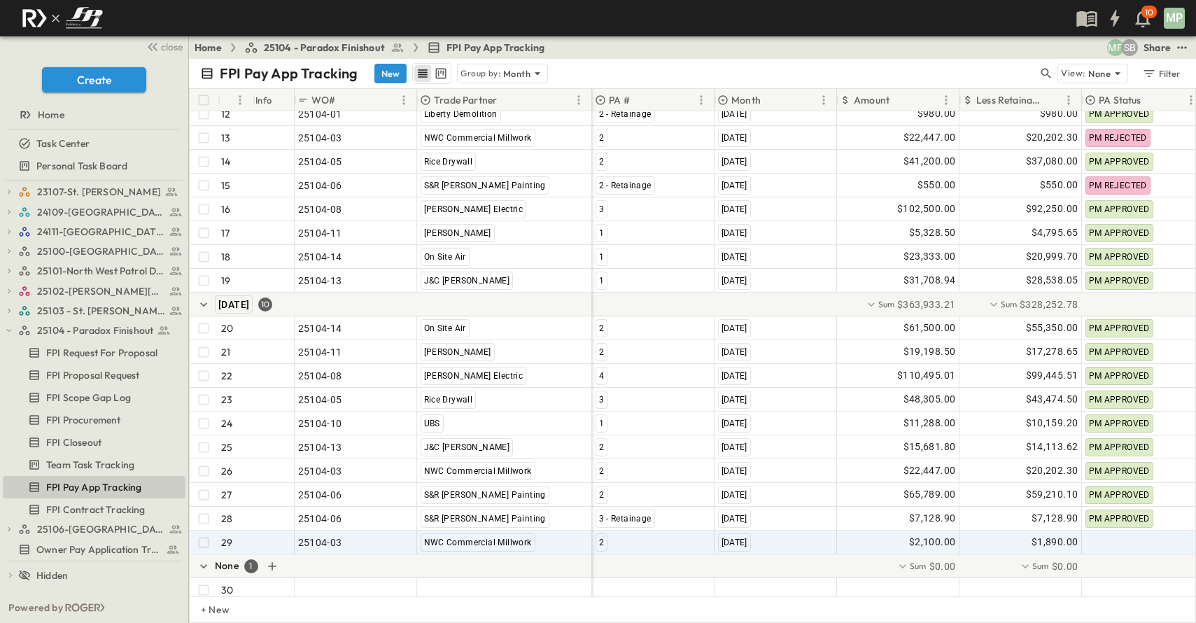
scroll to position [383, 0]
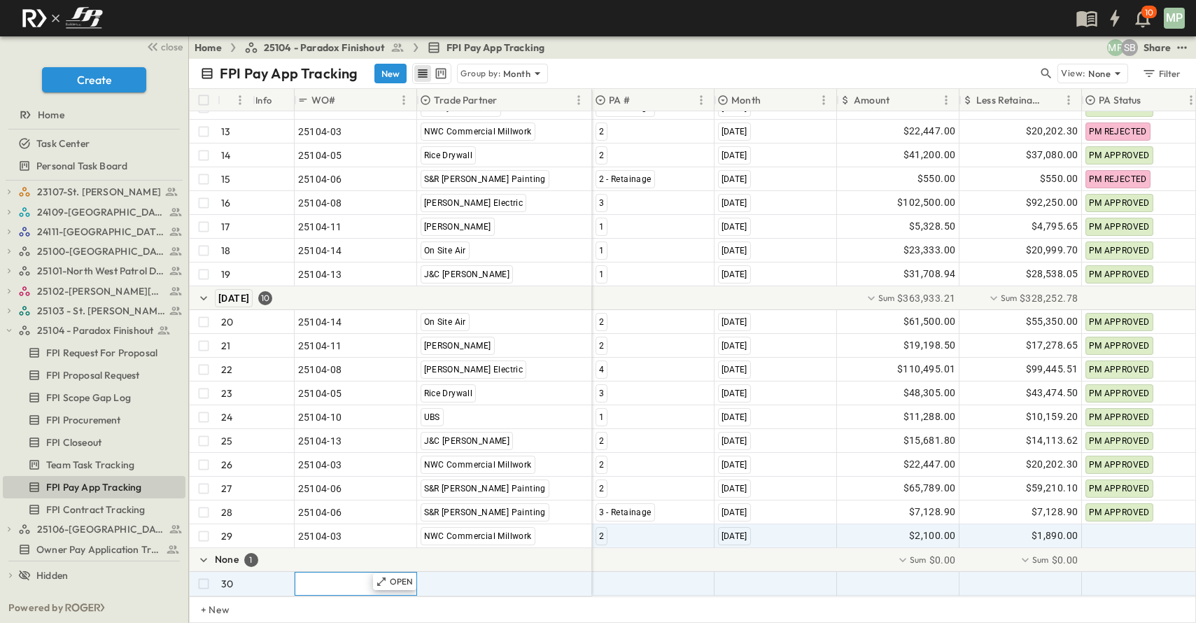
click at [321, 577] on span ""24101-01"" at bounding box center [323, 584] width 50 height 14
type input "********"
click at [447, 577] on span ""[PERSON_NAME] Excavating"" at bounding box center [490, 584] width 138 height 14
type input "*"
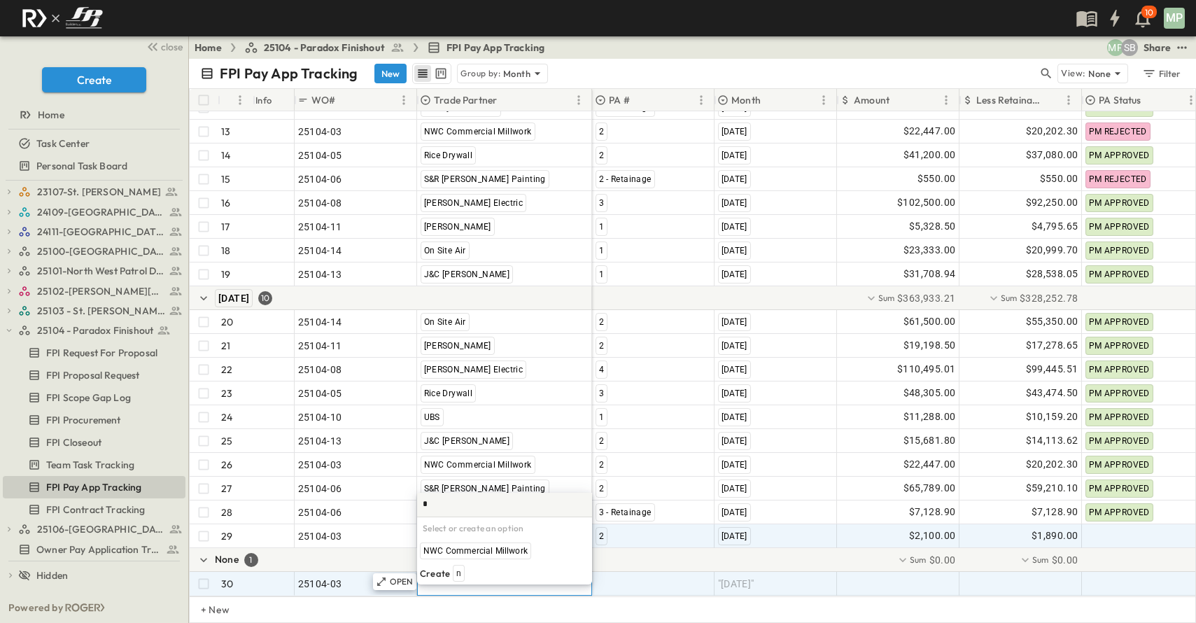
scroll to position [0, 0]
click at [447, 549] on span "NWC Commercial Millwork" at bounding box center [475, 550] width 104 height 11
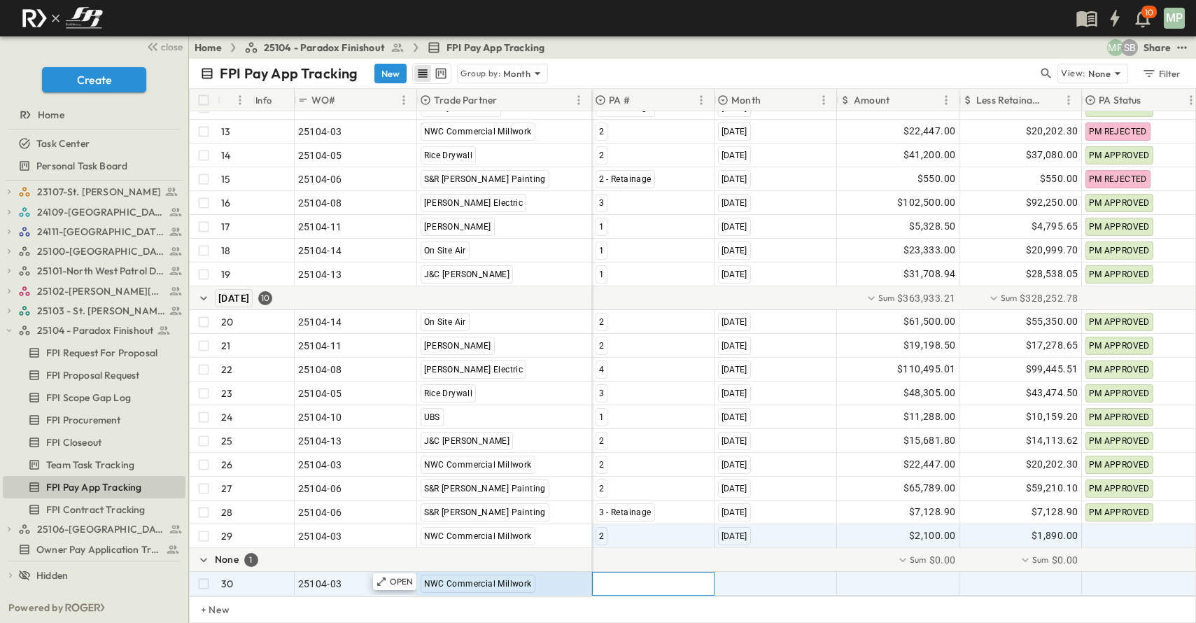
click at [619, 573] on div at bounding box center [653, 584] width 121 height 22
type input "*"
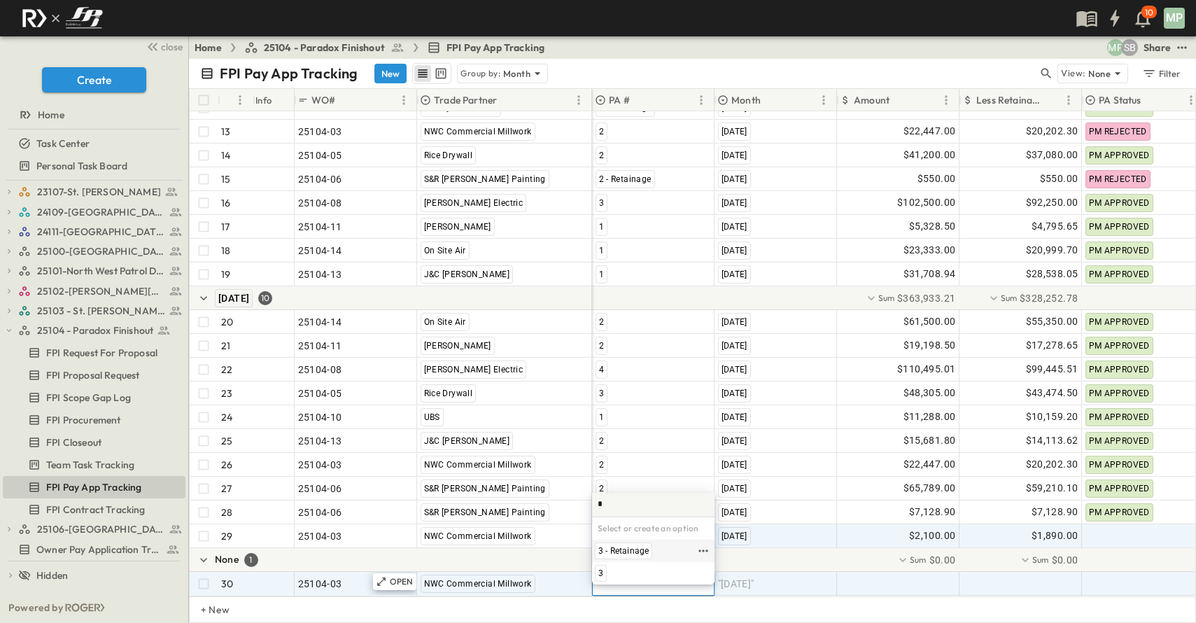
click at [602, 549] on span "3 - Retainage" at bounding box center [623, 550] width 50 height 11
click at [783, 574] on div ""[DATE]"" at bounding box center [775, 584] width 121 height 22
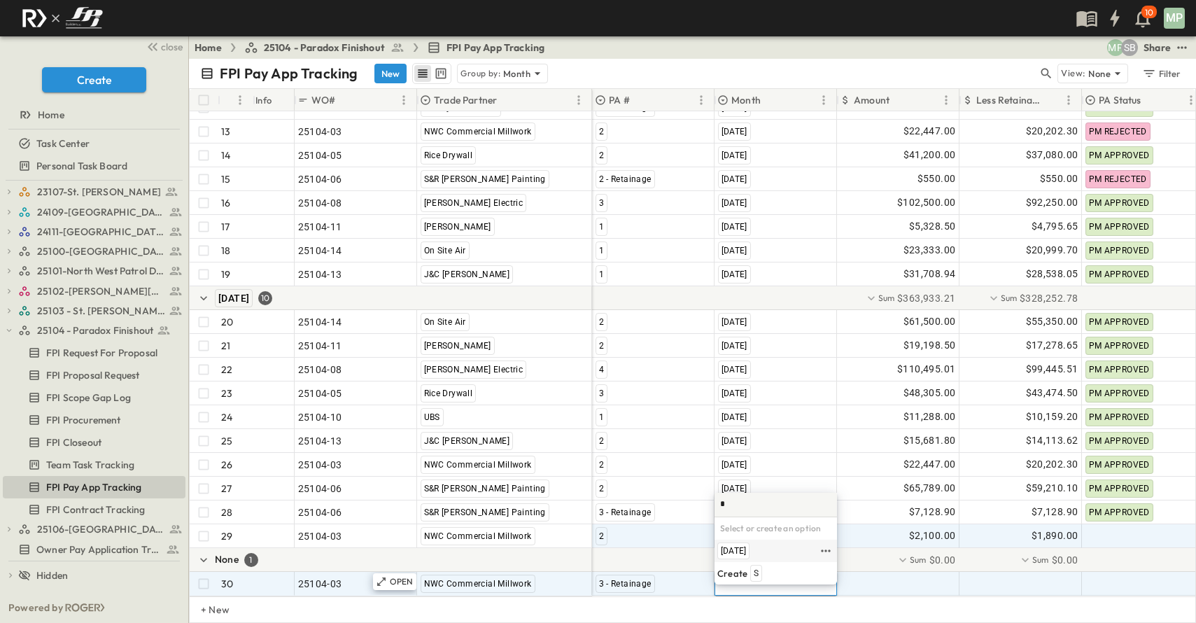
click at [746, 549] on span "[DATE]" at bounding box center [733, 550] width 25 height 11
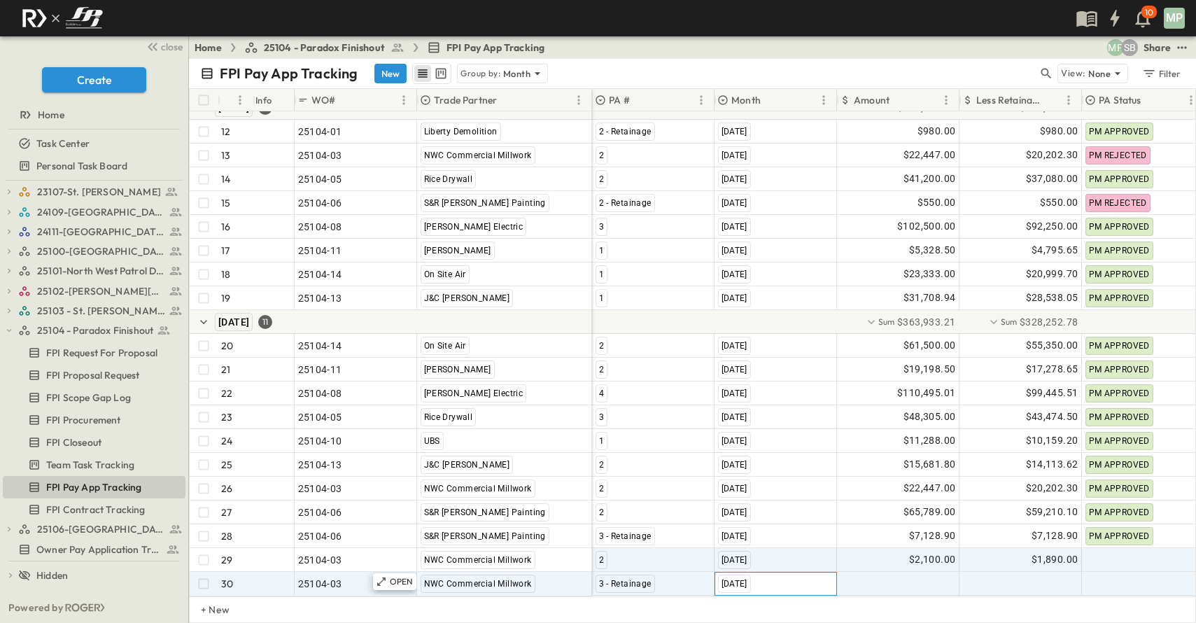
scroll to position [359, 0]
click at [901, 573] on div at bounding box center [898, 584] width 121 height 22
type input "*******"
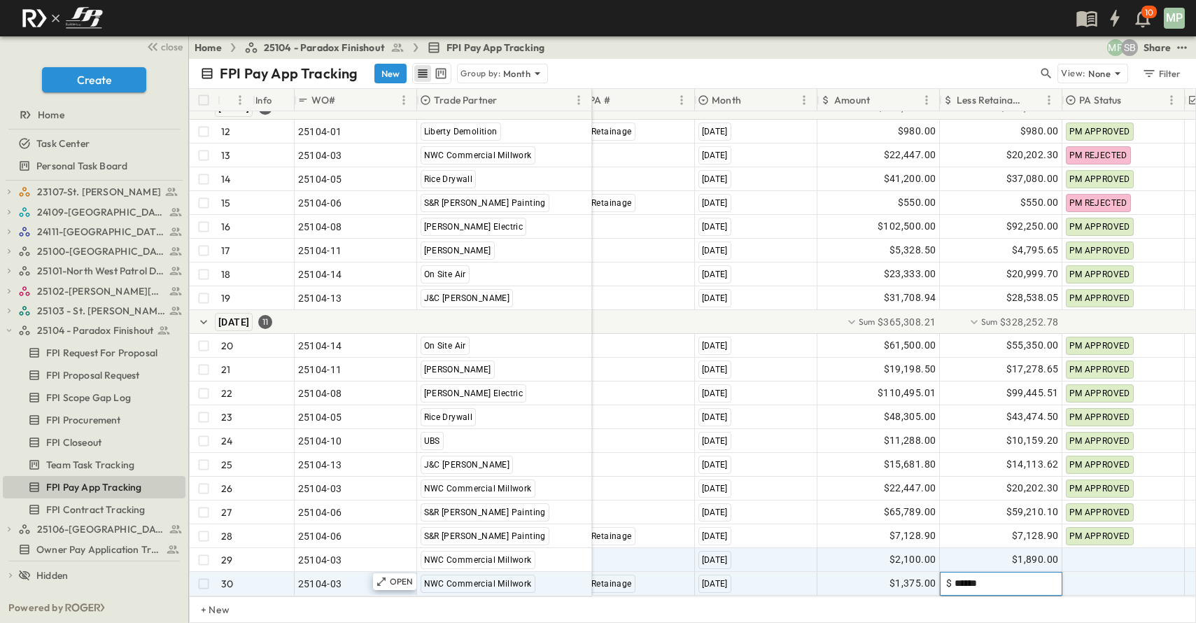
type input "*******"
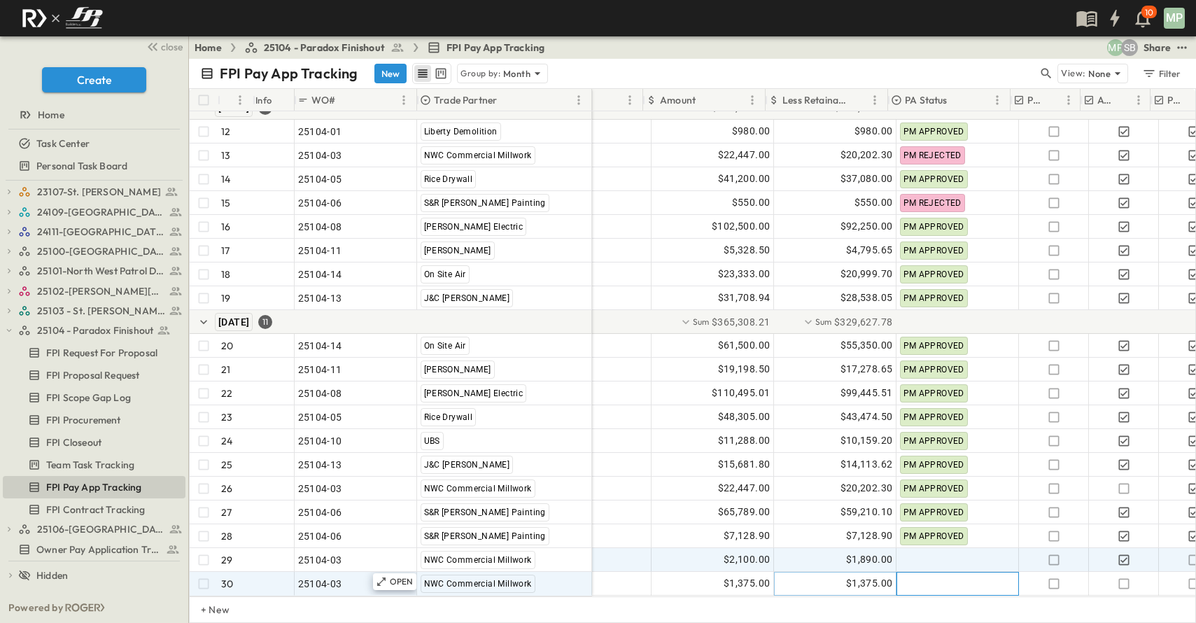
scroll to position [359, 194]
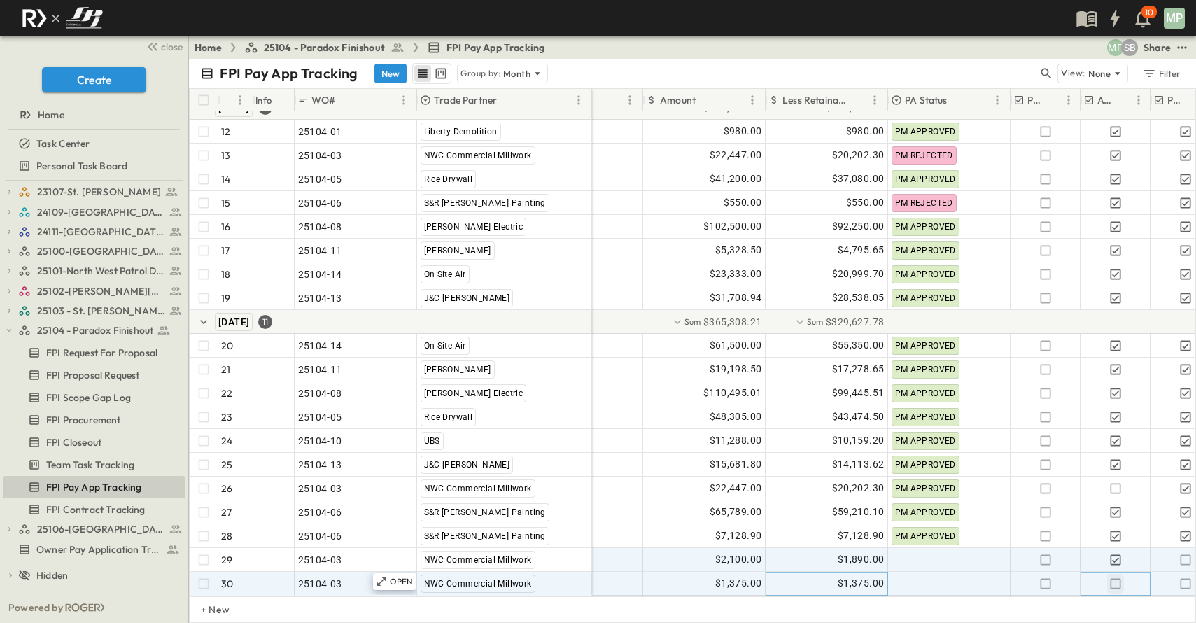
click at [1117, 577] on icon "button" at bounding box center [1116, 584] width 14 height 14
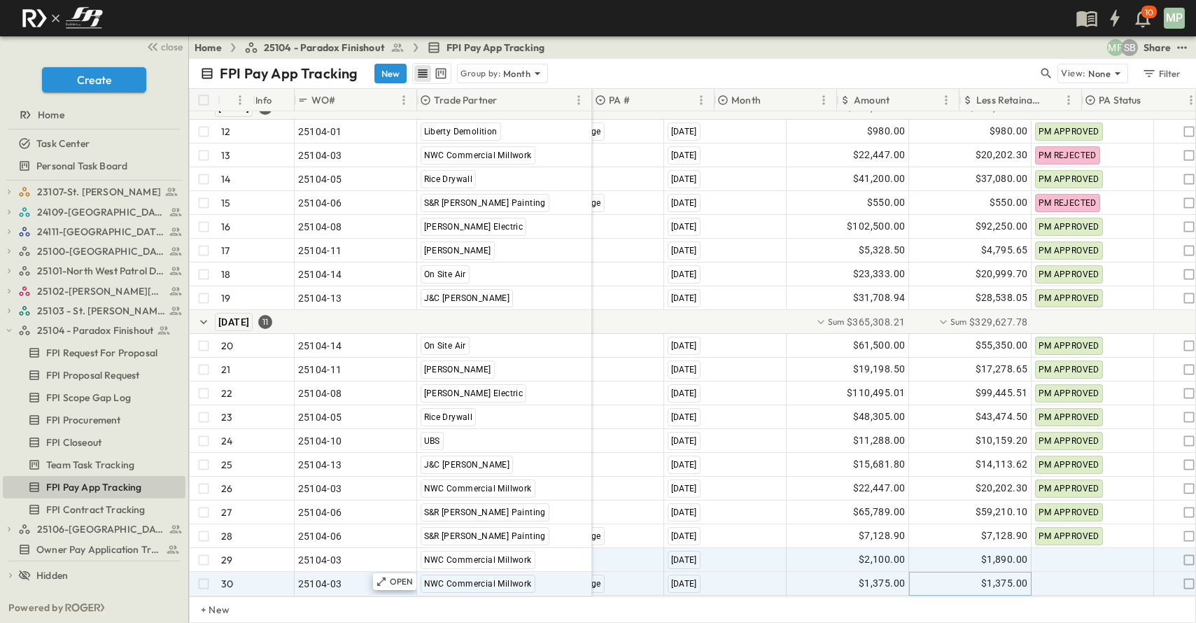
scroll to position [359, 0]
